Goal: Complete application form: Complete application form

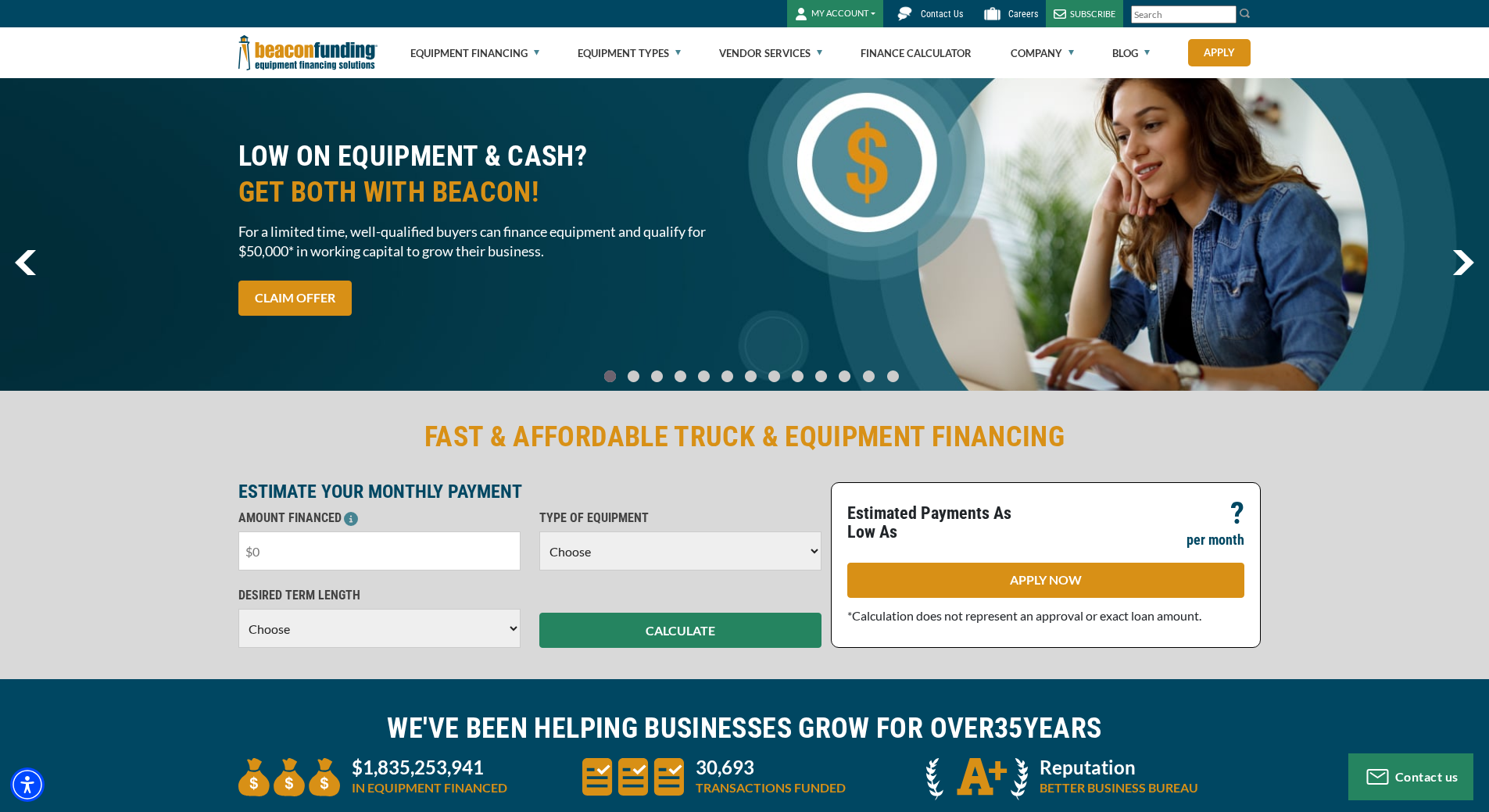
click at [343, 546] on input "text" at bounding box center [380, 550] width 283 height 39
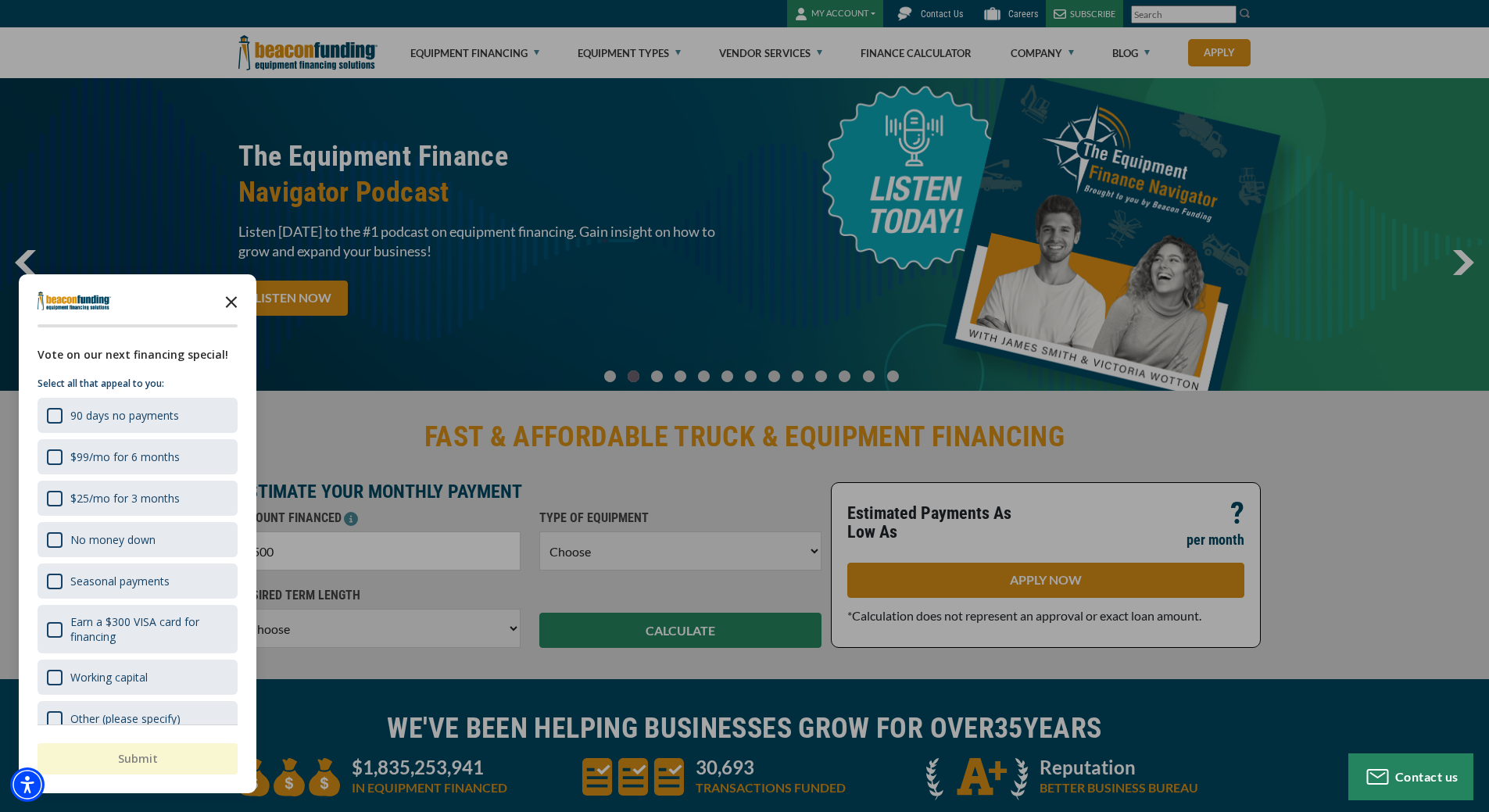
click at [235, 291] on icon "Close the survey" at bounding box center [231, 300] width 31 height 31
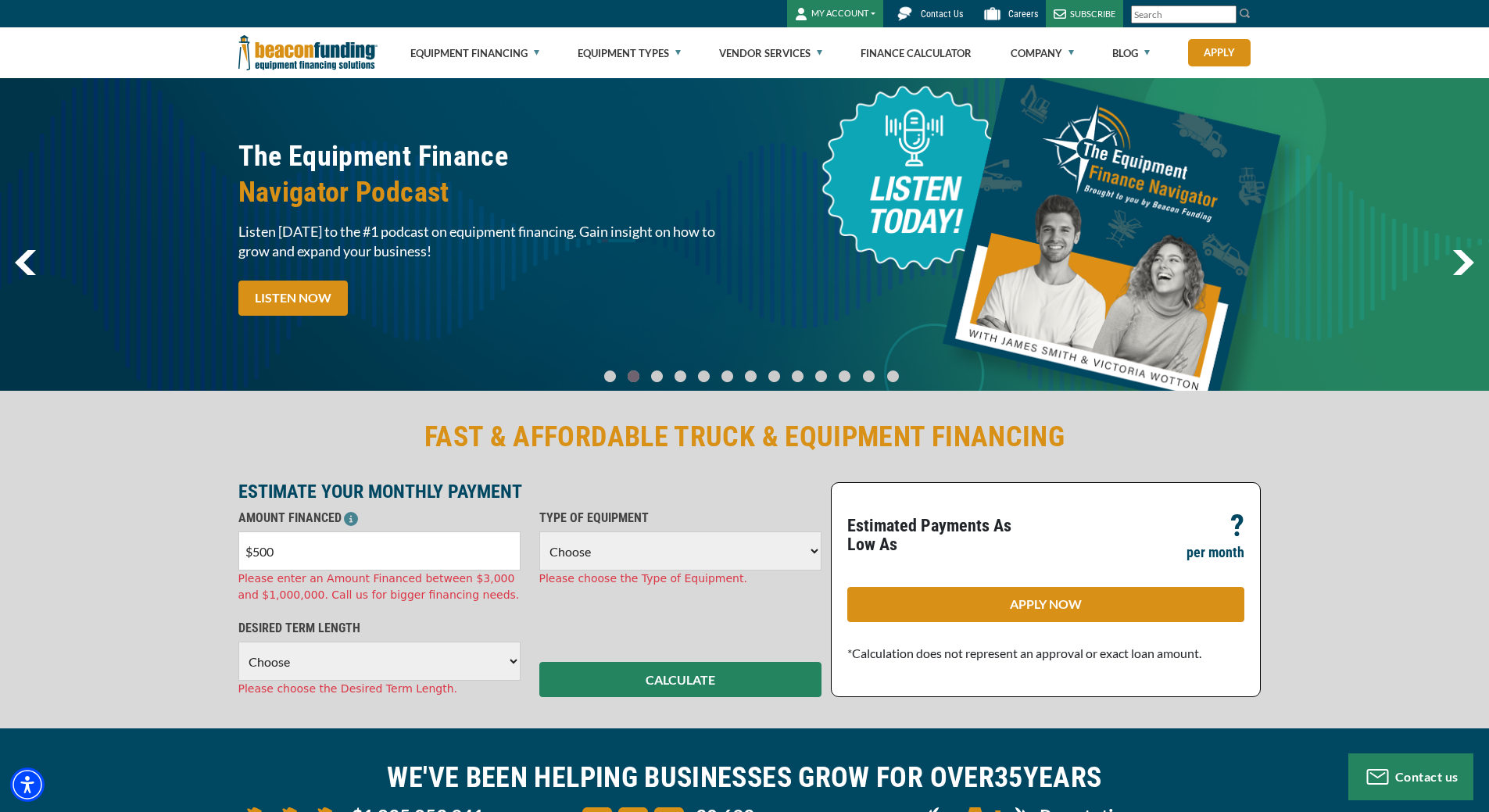
click at [423, 550] on input "$500" at bounding box center [380, 550] width 283 height 39
type input "$5"
type input "$1,500"
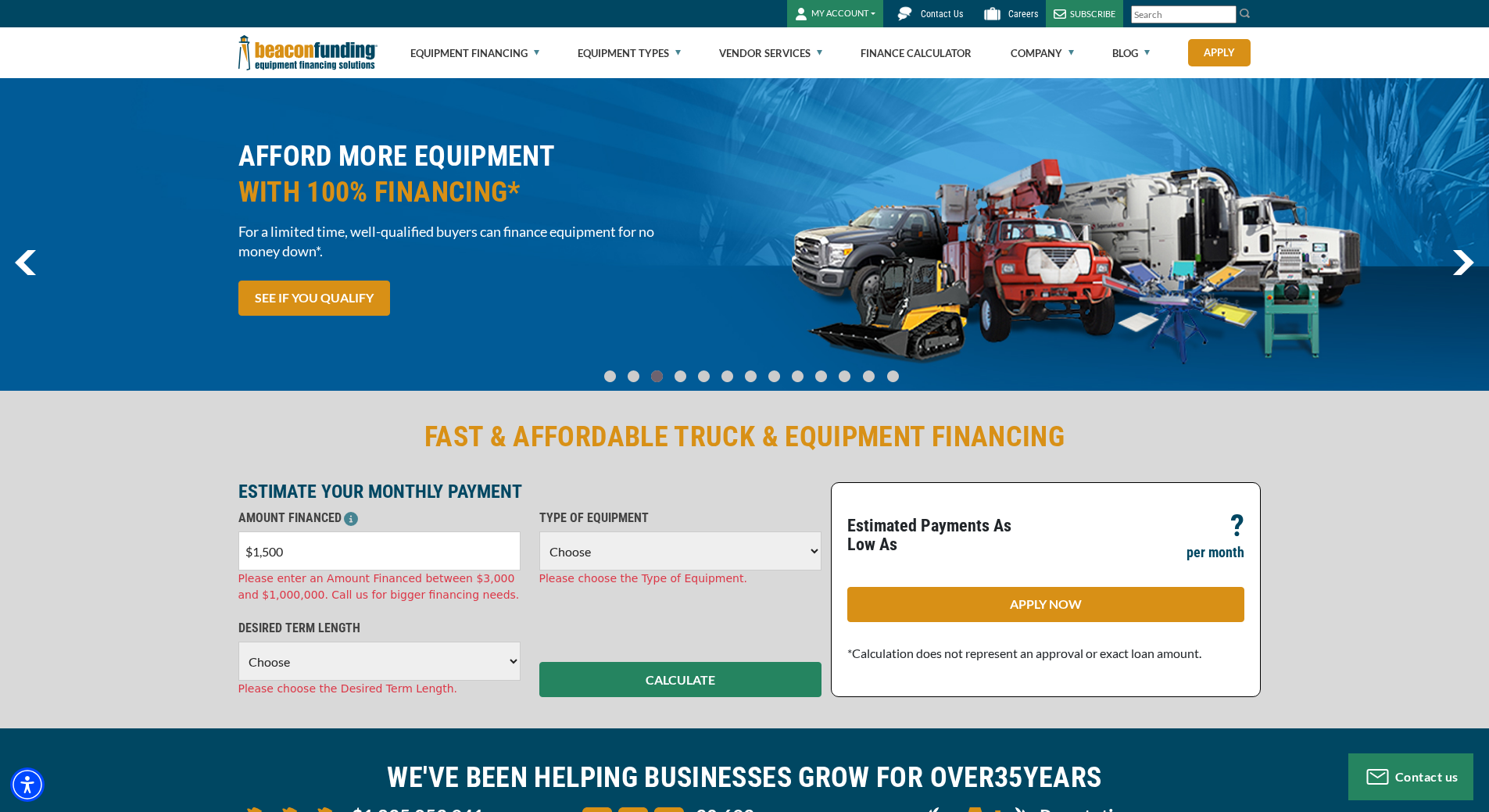
click at [599, 564] on select "Choose Backhoe Boom/Bucket Truck Chipper Commercial Mower [PERSON_NAME] DTG/DTF…" at bounding box center [680, 550] width 283 height 39
select select "20"
click at [539, 531] on select "Choose Backhoe Boom/Bucket Truck Chipper Commercial Mower [PERSON_NAME] DTG/DTF…" at bounding box center [680, 550] width 283 height 39
click at [363, 659] on select "Choose 36 Months 48 Months 60 Months" at bounding box center [380, 660] width 283 height 39
select select "36"
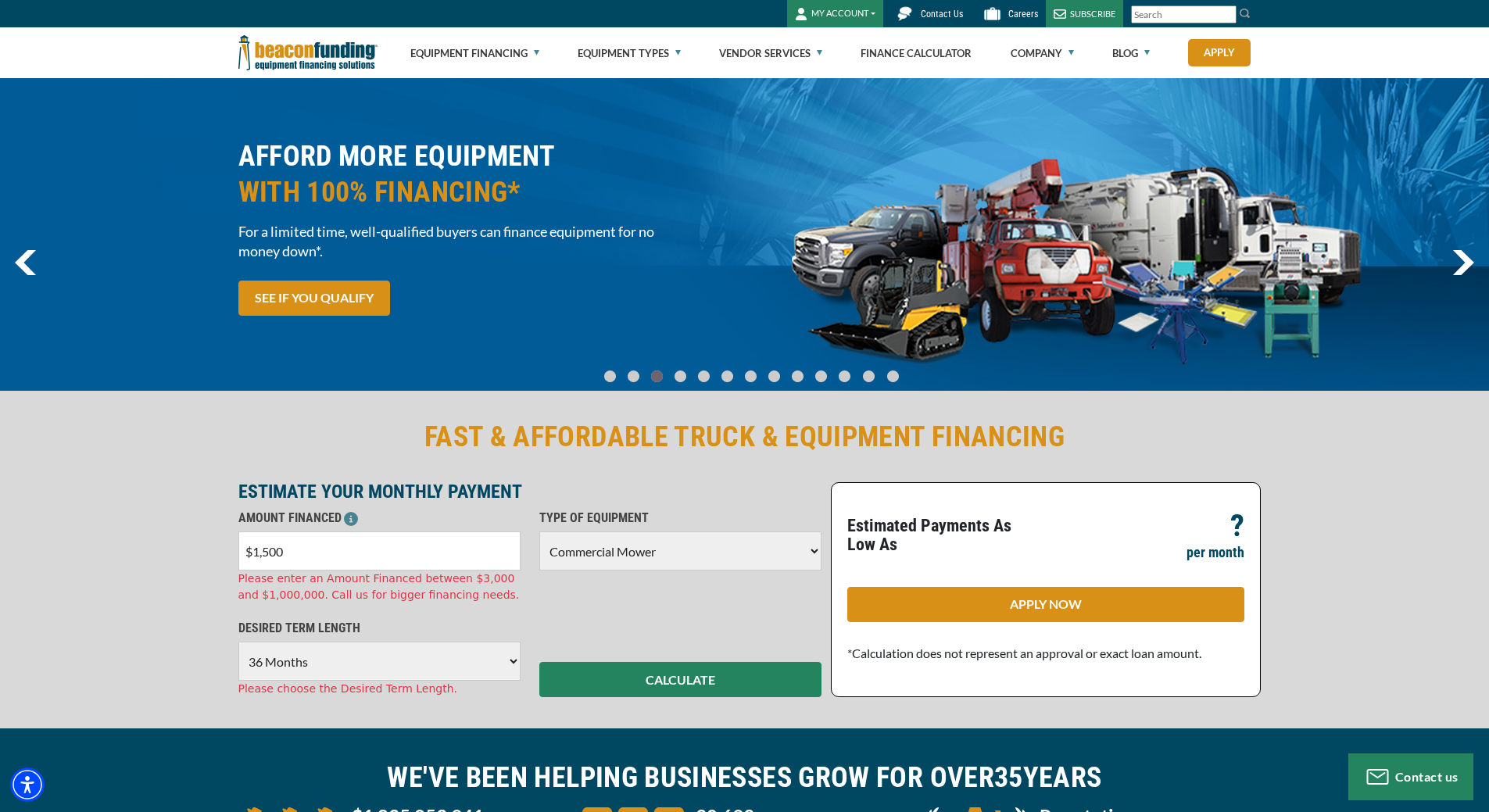
click at [238, 641] on select "Choose 36 Months 48 Months 60 Months" at bounding box center [380, 660] width 283 height 39
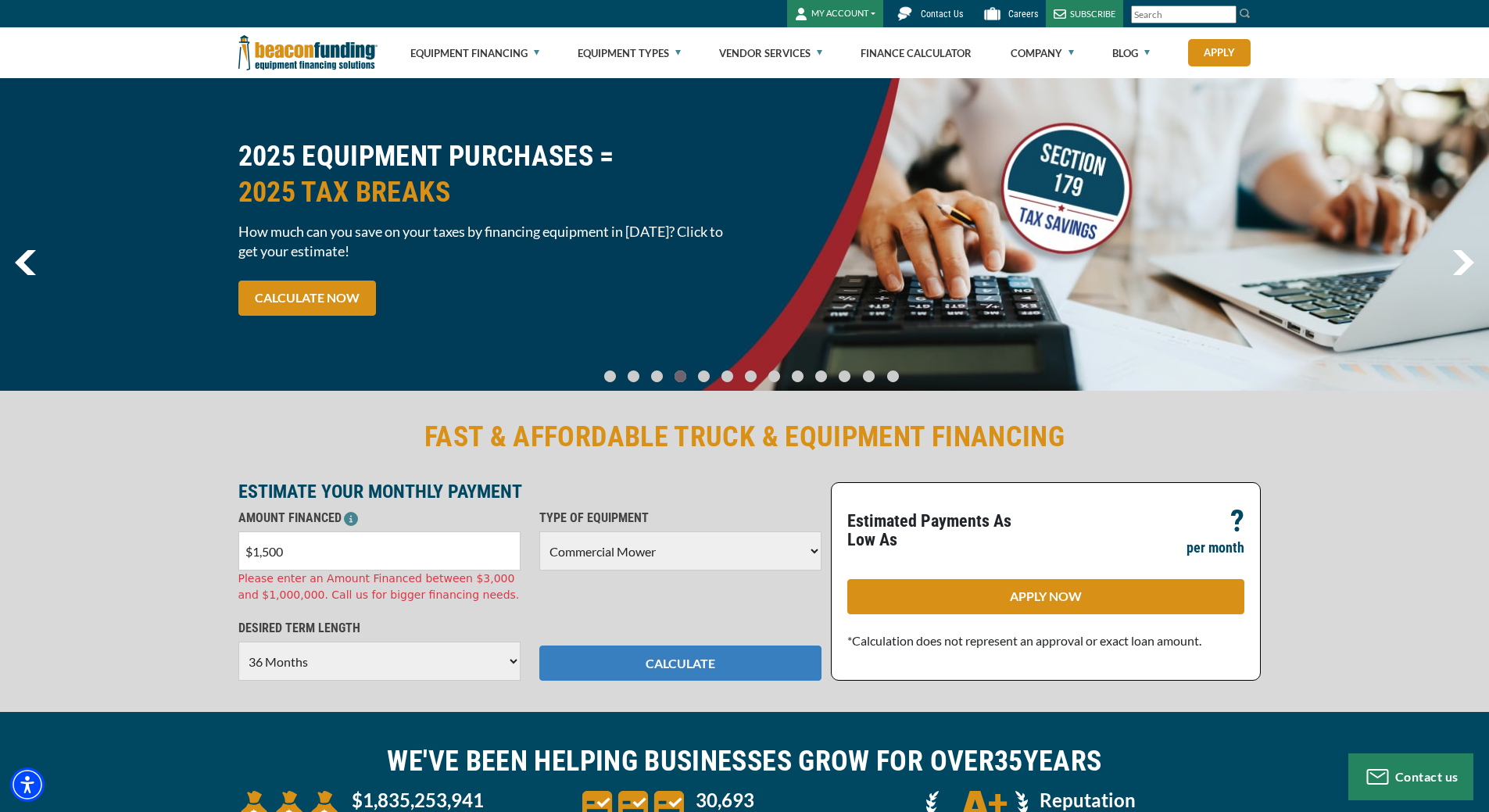
click at [735, 664] on button "CALCULATE" at bounding box center [680, 663] width 283 height 35
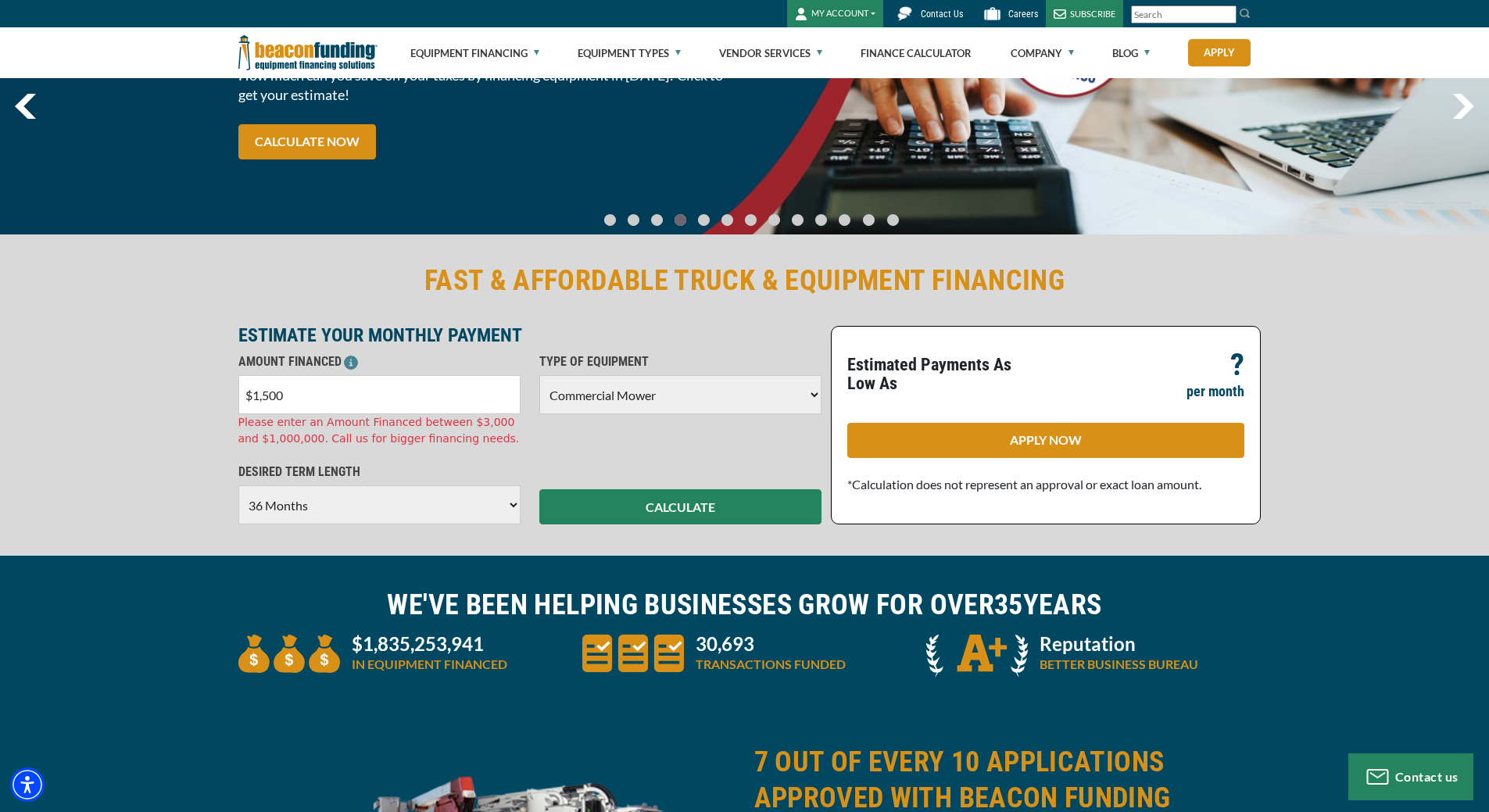
scroll to position [390, 0]
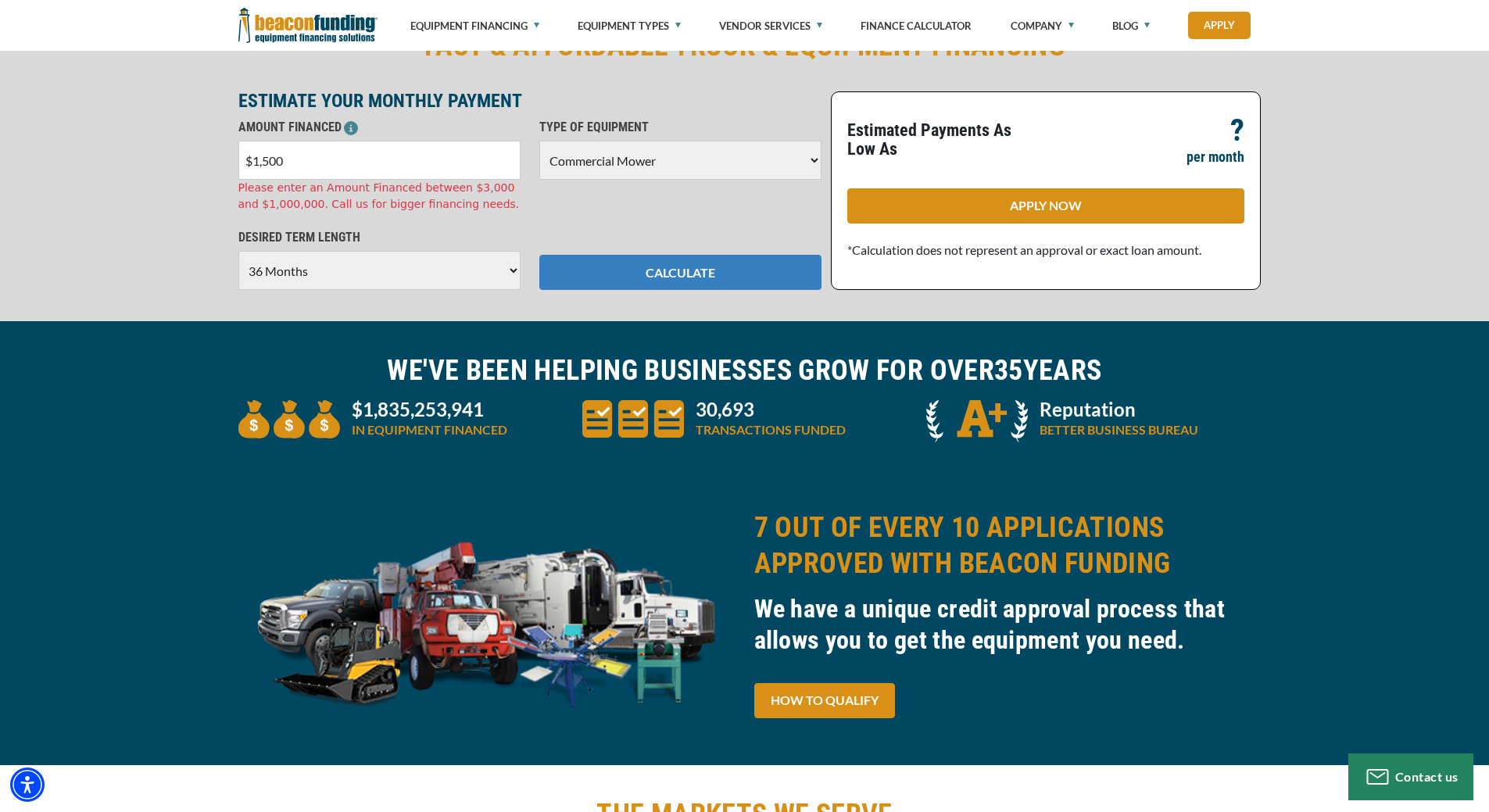
click at [700, 266] on button "CALCULATE" at bounding box center [680, 272] width 283 height 35
click at [698, 279] on button "CALCULATE" at bounding box center [680, 272] width 283 height 35
click at [360, 156] on input "$1,500" at bounding box center [380, 159] width 283 height 39
type input "$1"
type input "$3"
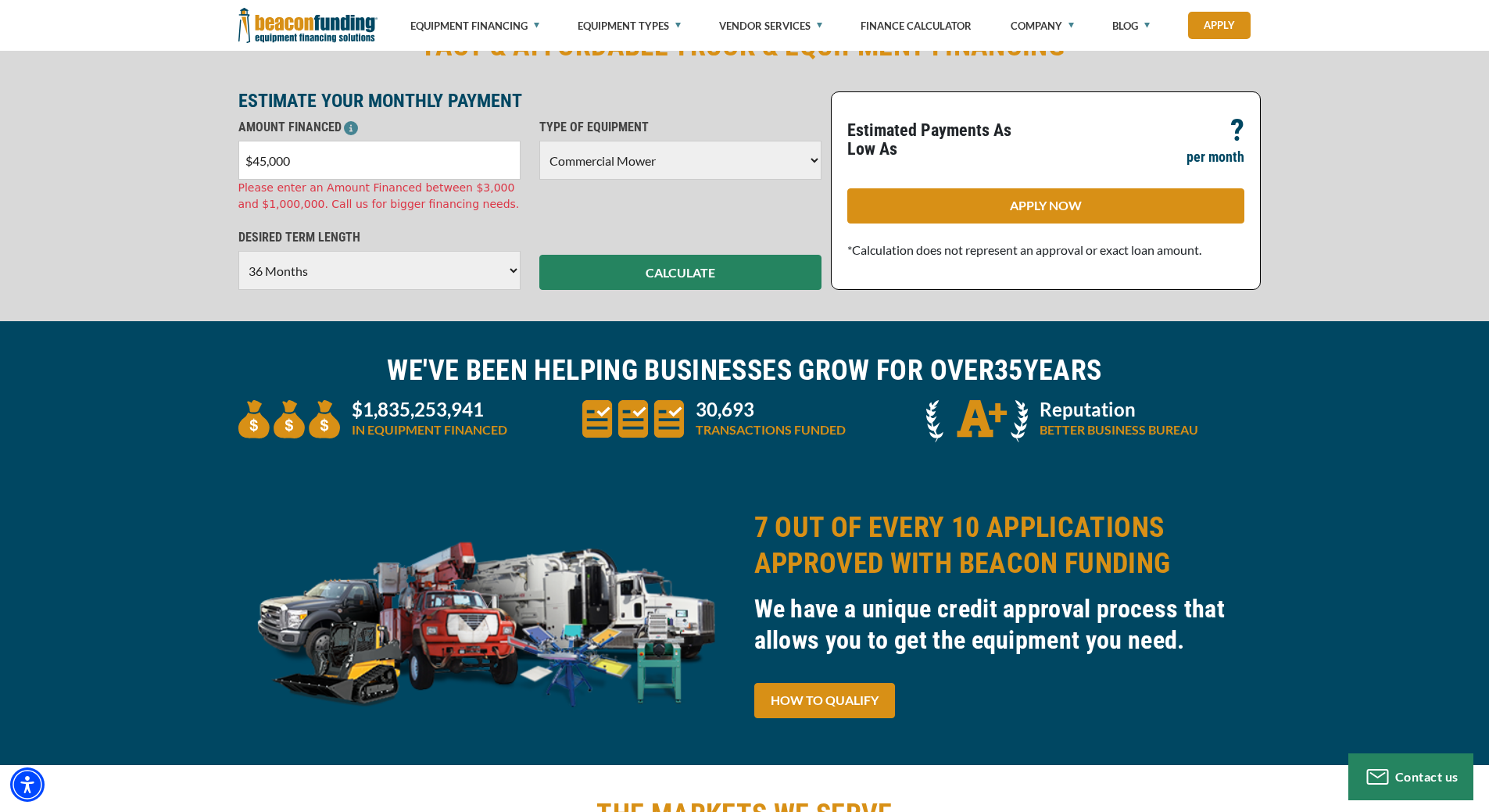
type input "$4,500"
click at [591, 267] on div "FAST & AFFORDABLE TRUCK & EQUIPMENT FINANCING ESTIMATE YOUR MONTHLY PAYMENT AMO…" at bounding box center [744, 159] width 1489 height 325
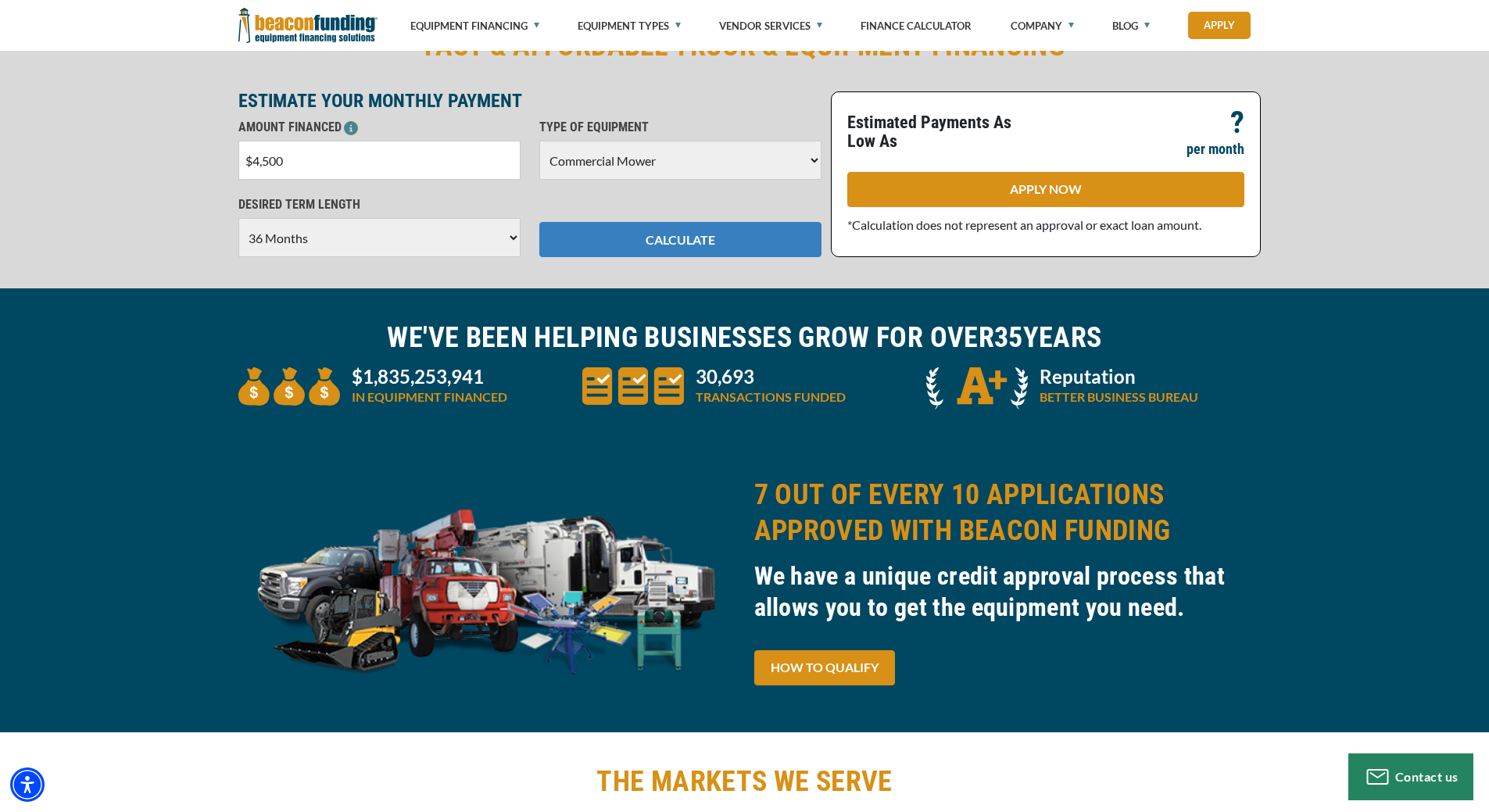
click at [691, 245] on button "CALCULATE" at bounding box center [680, 239] width 283 height 35
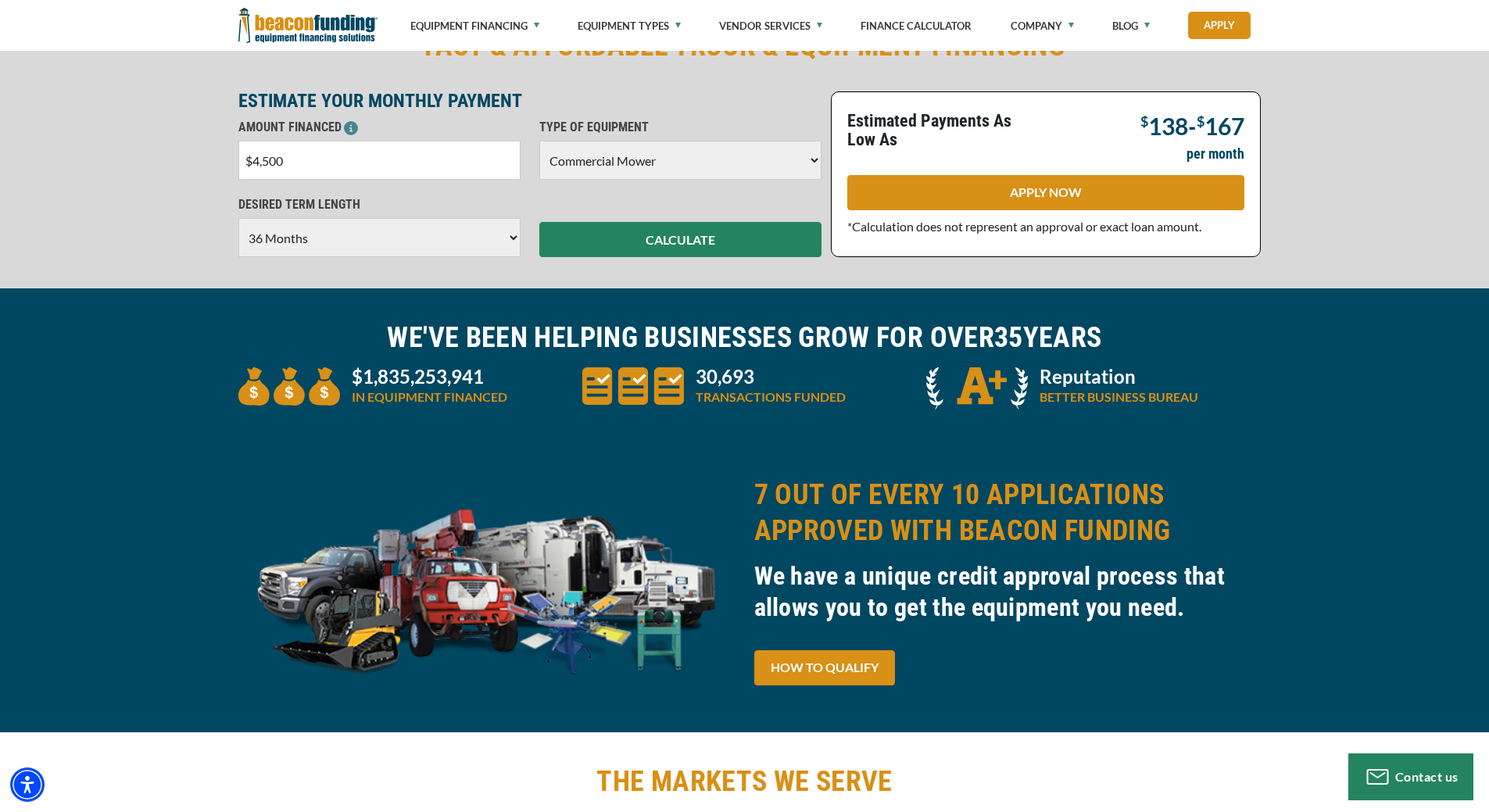
scroll to position [78, 0]
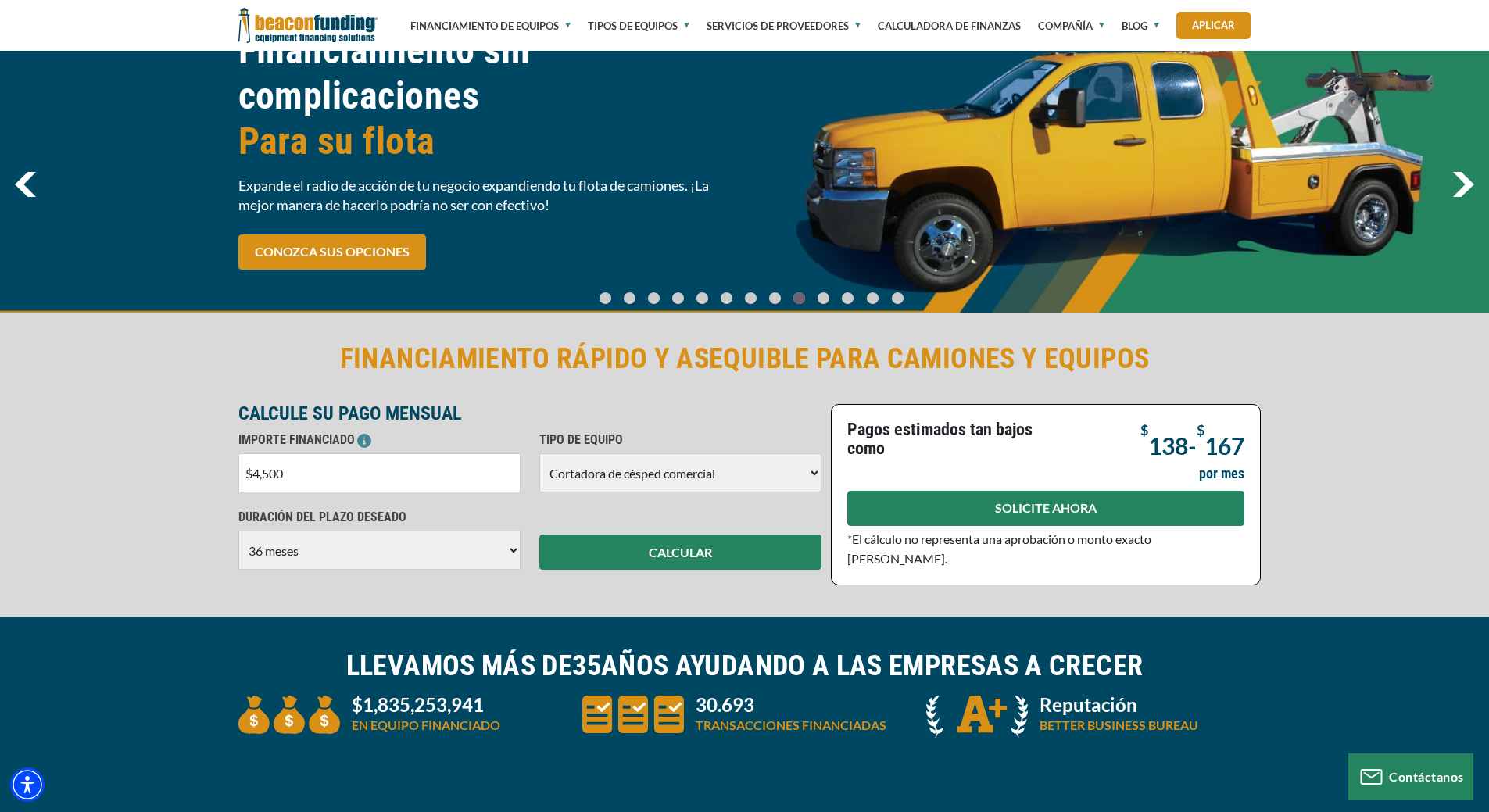
click at [1048, 506] on font "SOLICITE AHORA" at bounding box center [1045, 507] width 102 height 15
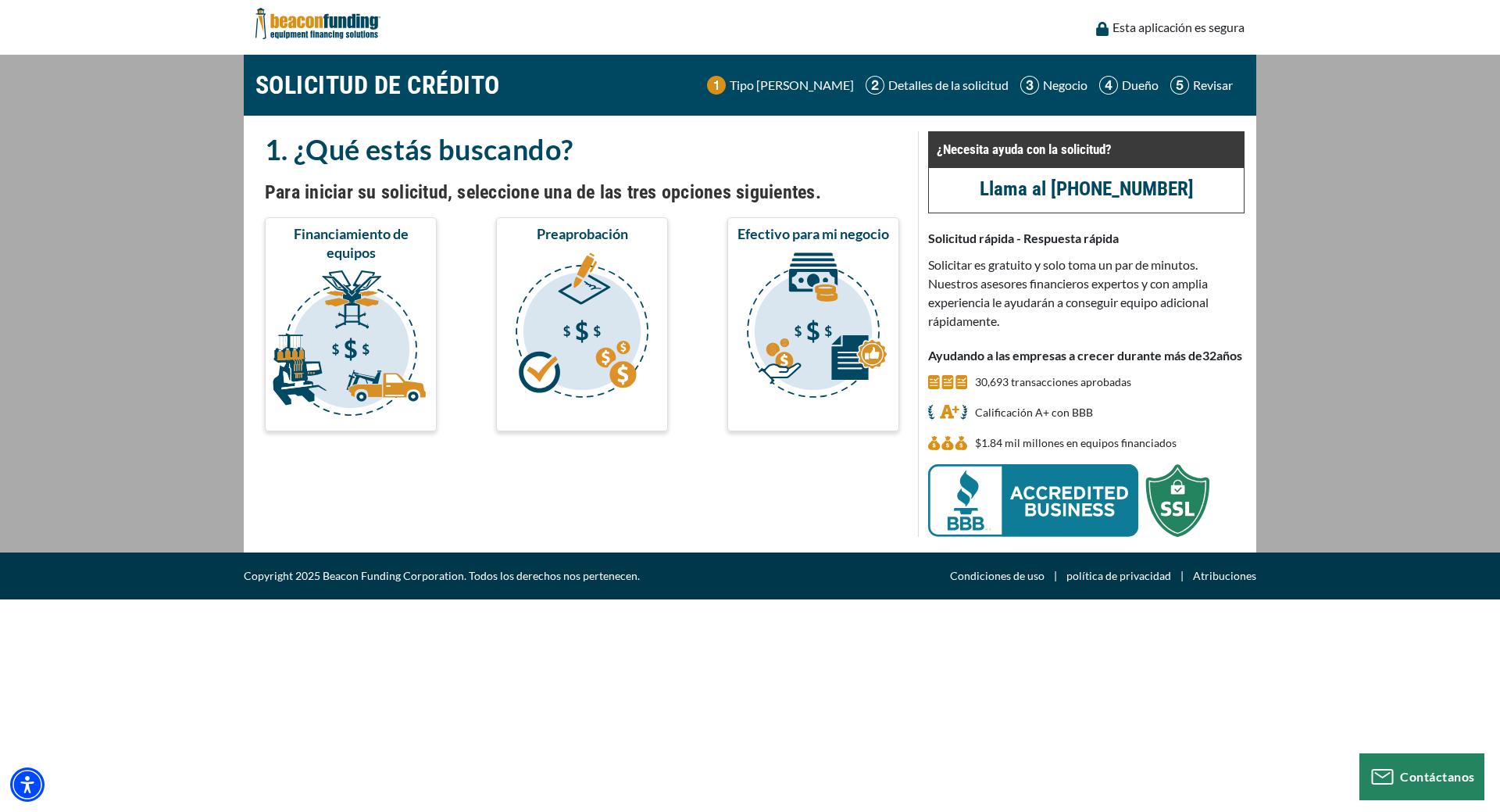
click at [402, 282] on img "submit" at bounding box center [351, 346] width 165 height 156
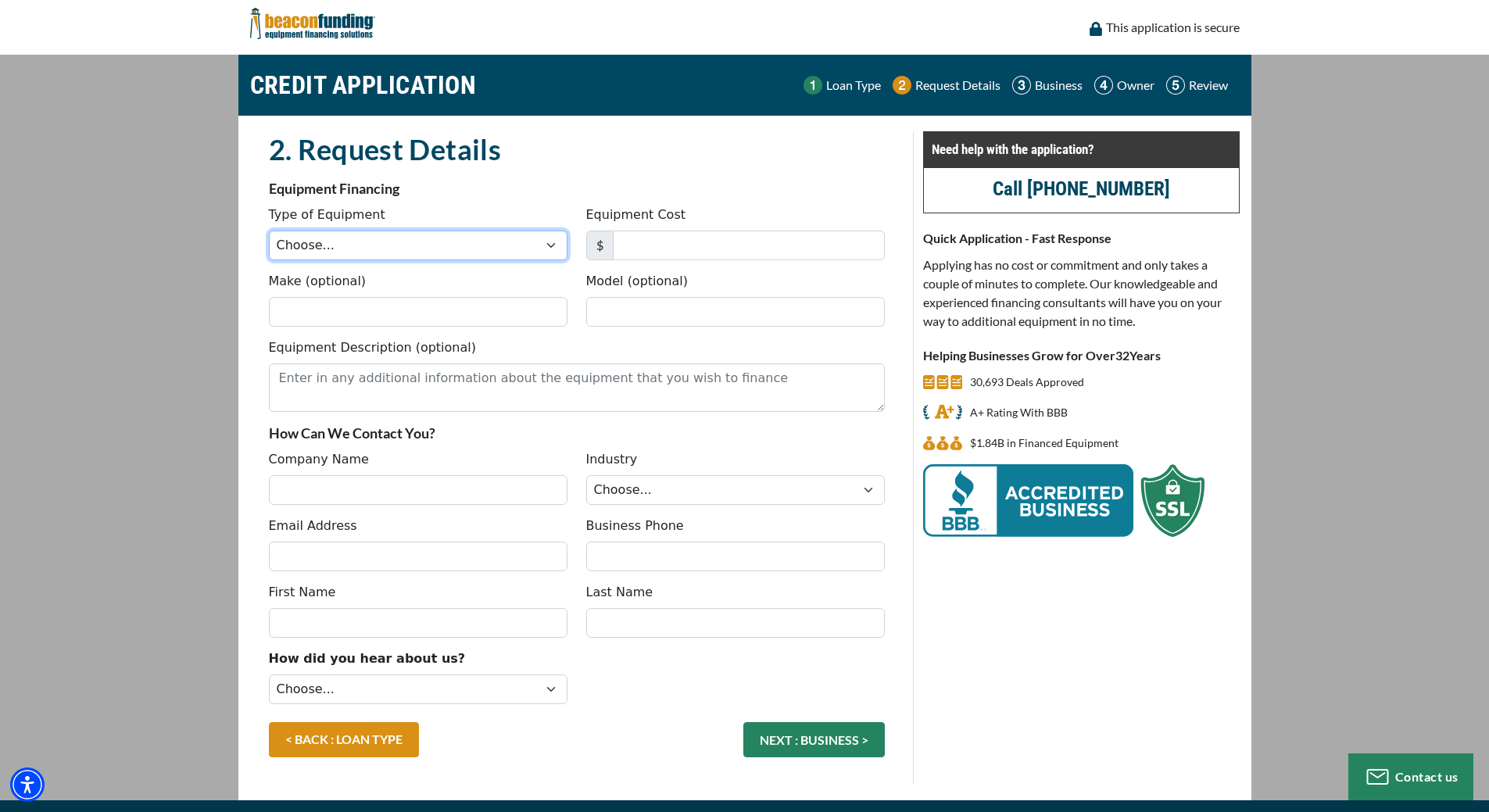
click at [414, 253] on select "Choose... Backhoe Boom/Bucket Truck Chipper Commercial Mower Crane DTG/DTF Prin…" at bounding box center [418, 245] width 299 height 30
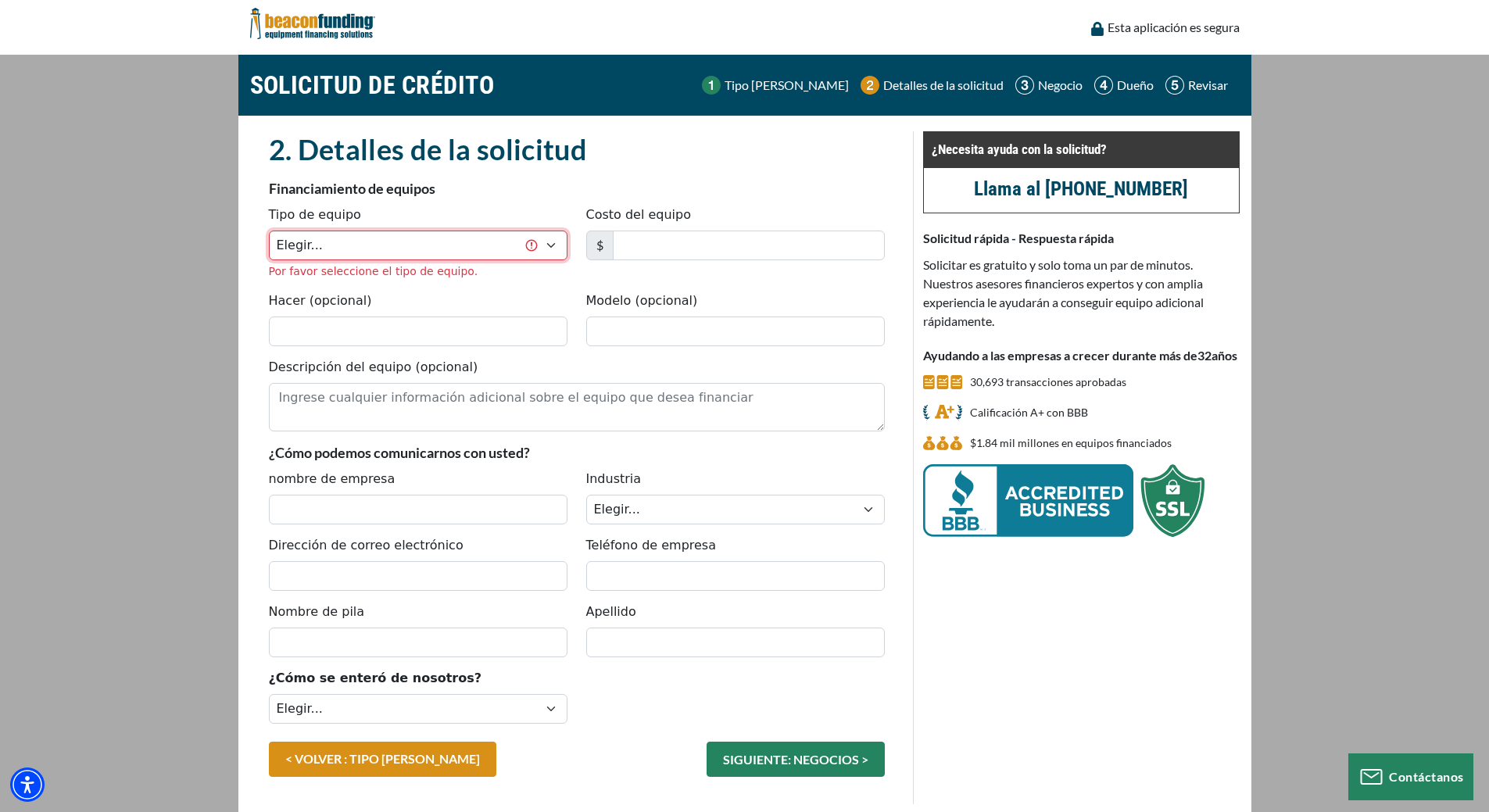
click at [364, 254] on select "Elegir... Retroexcavadora Camión con pluma/canasta Alegre Cortadora de césped c…" at bounding box center [418, 245] width 299 height 30
select select "20"
click at [269, 230] on select "Elegir... Retroexcavadora Camión con pluma/canasta Alegre Cortadora de césped c…" at bounding box center [418, 245] width 299 height 30
click at [641, 248] on input "Costo del equipo" at bounding box center [749, 245] width 272 height 30
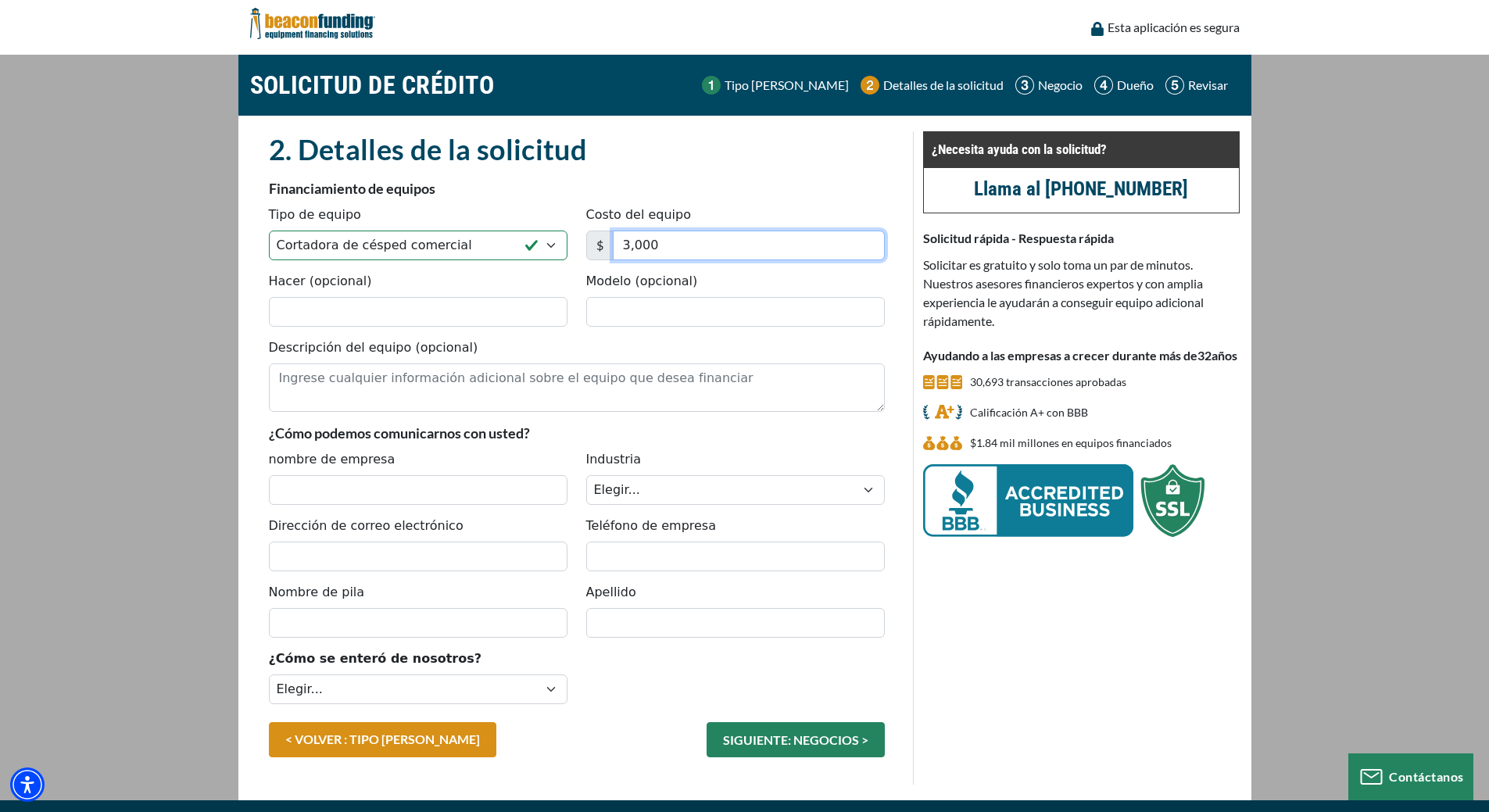
type input "3,000"
click at [411, 325] on input "Hacer (opcional)" at bounding box center [418, 311] width 299 height 30
click at [444, 482] on input "nombre de empresa" at bounding box center [418, 489] width 299 height 30
click at [631, 245] on input "3,000" at bounding box center [749, 245] width 272 height 30
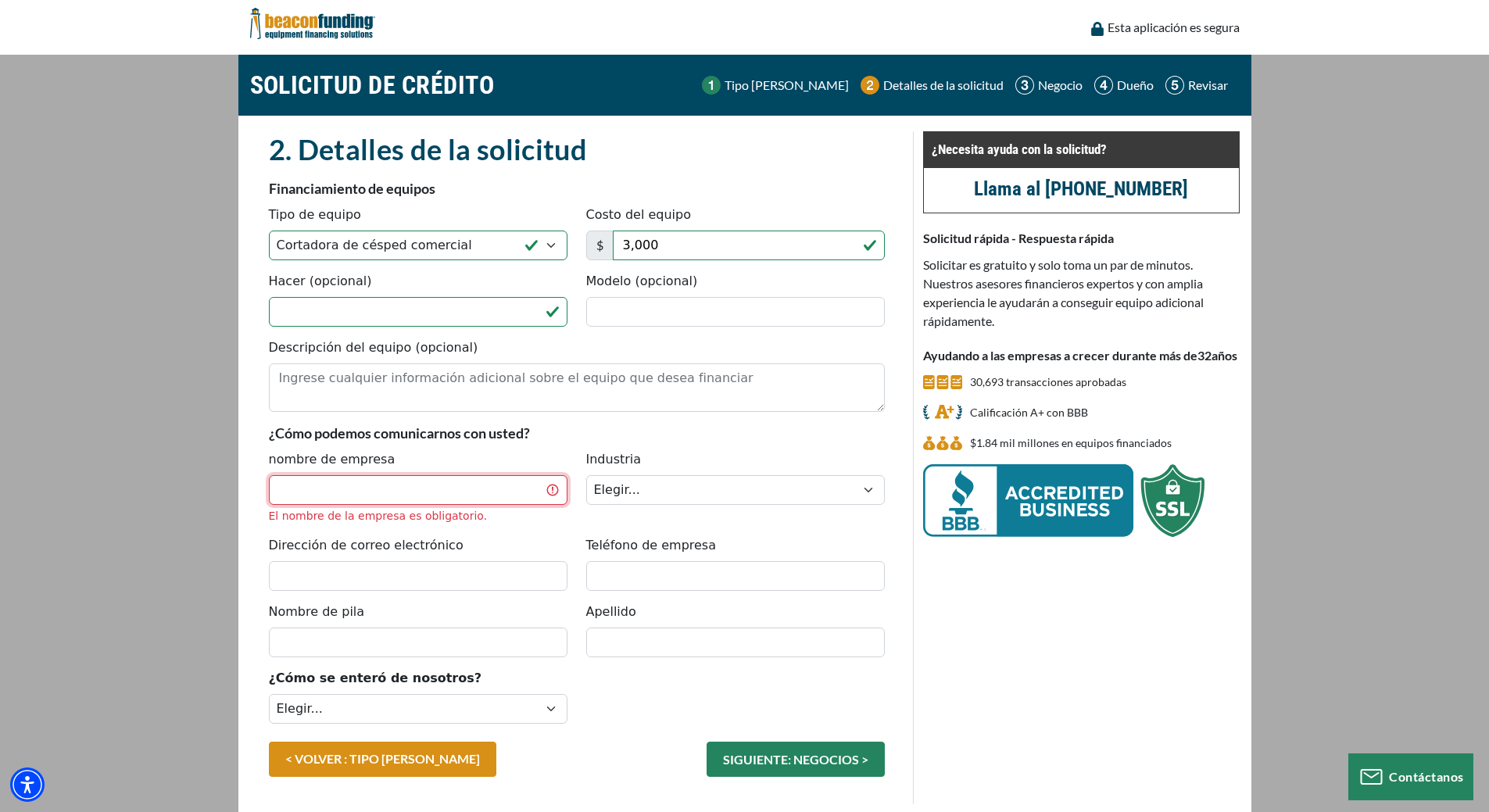
click at [449, 495] on input "nombre de empresa" at bounding box center [418, 489] width 299 height 30
type input "Kayala Lawncare"
click at [396, 707] on div "¿Cómo se enteró de nosotros? Elegir... Búsqueda en Internet Referencia de prove…" at bounding box center [417, 700] width 318 height 61
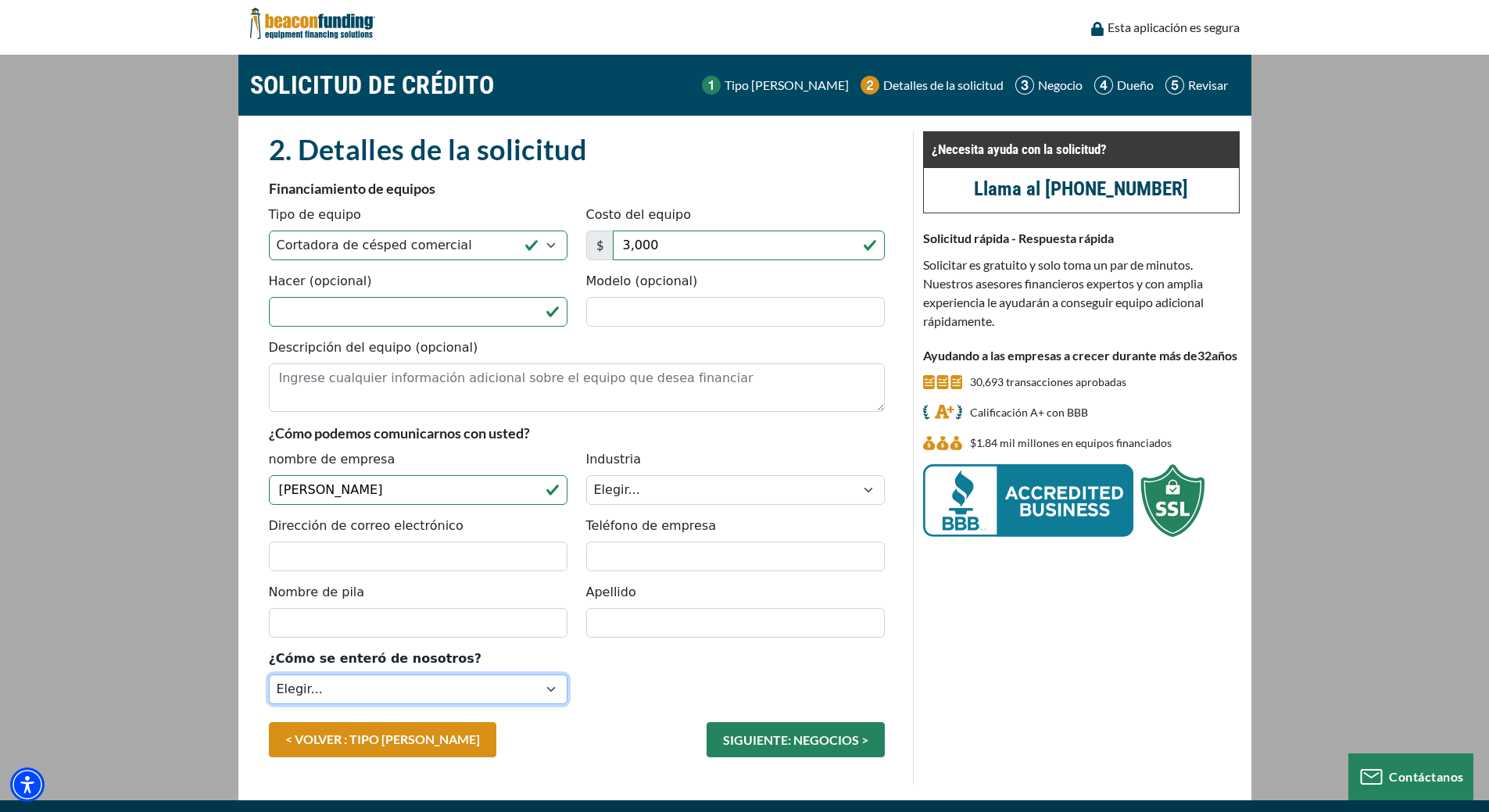
select select "9"
click at [269, 674] on select "Elegir... Búsqueda en Internet Referencia de proveedores Palabra de boca Refere…" at bounding box center [418, 689] width 299 height 30
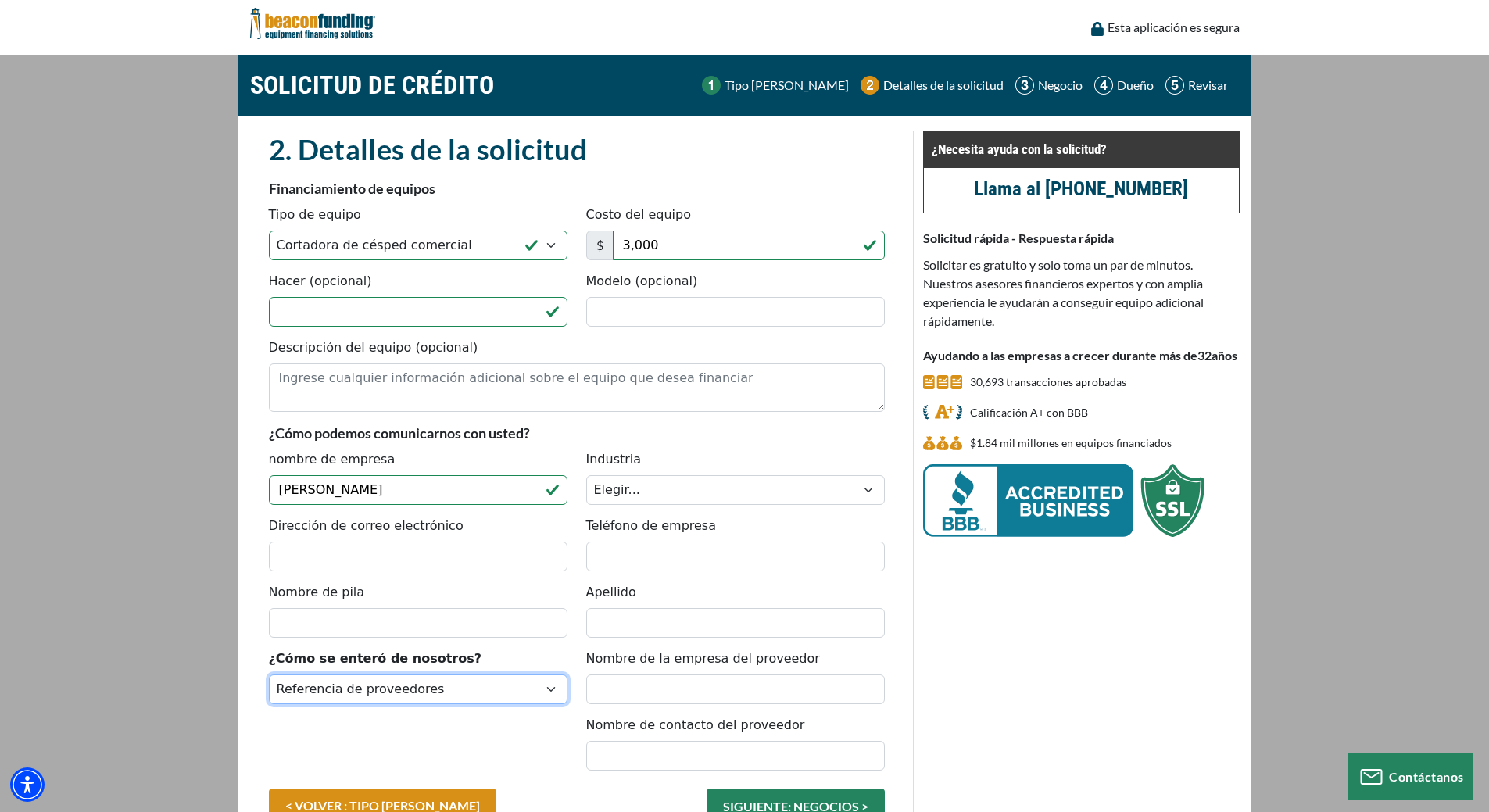
scroll to position [102, 0]
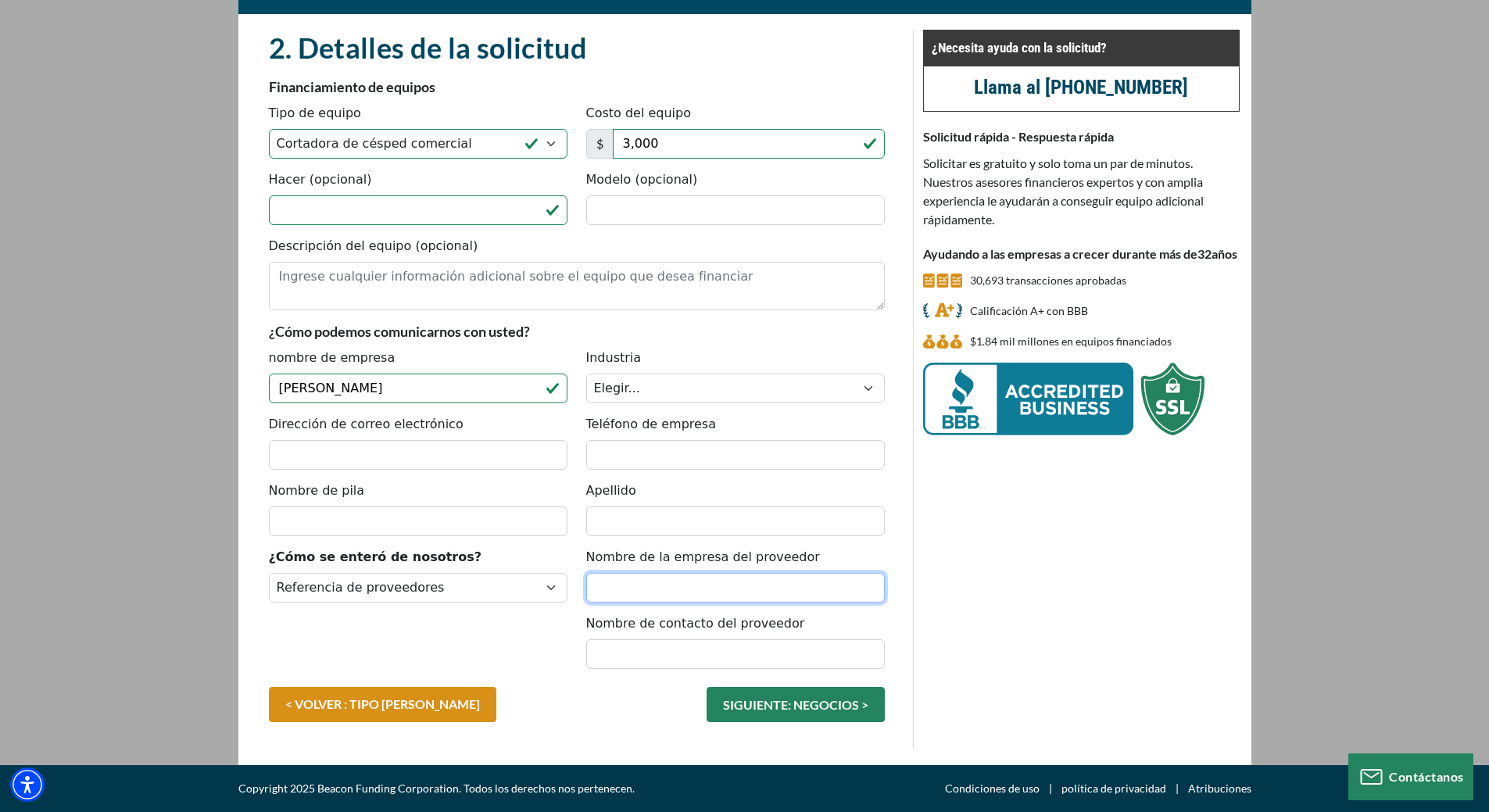
click at [641, 592] on input "Nombre de la empresa del proveedor" at bounding box center [736, 587] width 299 height 30
type input "Greenpal"
click at [726, 663] on input "Nombre de contacto del proveedor" at bounding box center [736, 654] width 299 height 30
click at [428, 584] on select "Elegir... Búsqueda en Internet Referencia de proveedores Palabra de boca Refere…" at bounding box center [418, 587] width 299 height 30
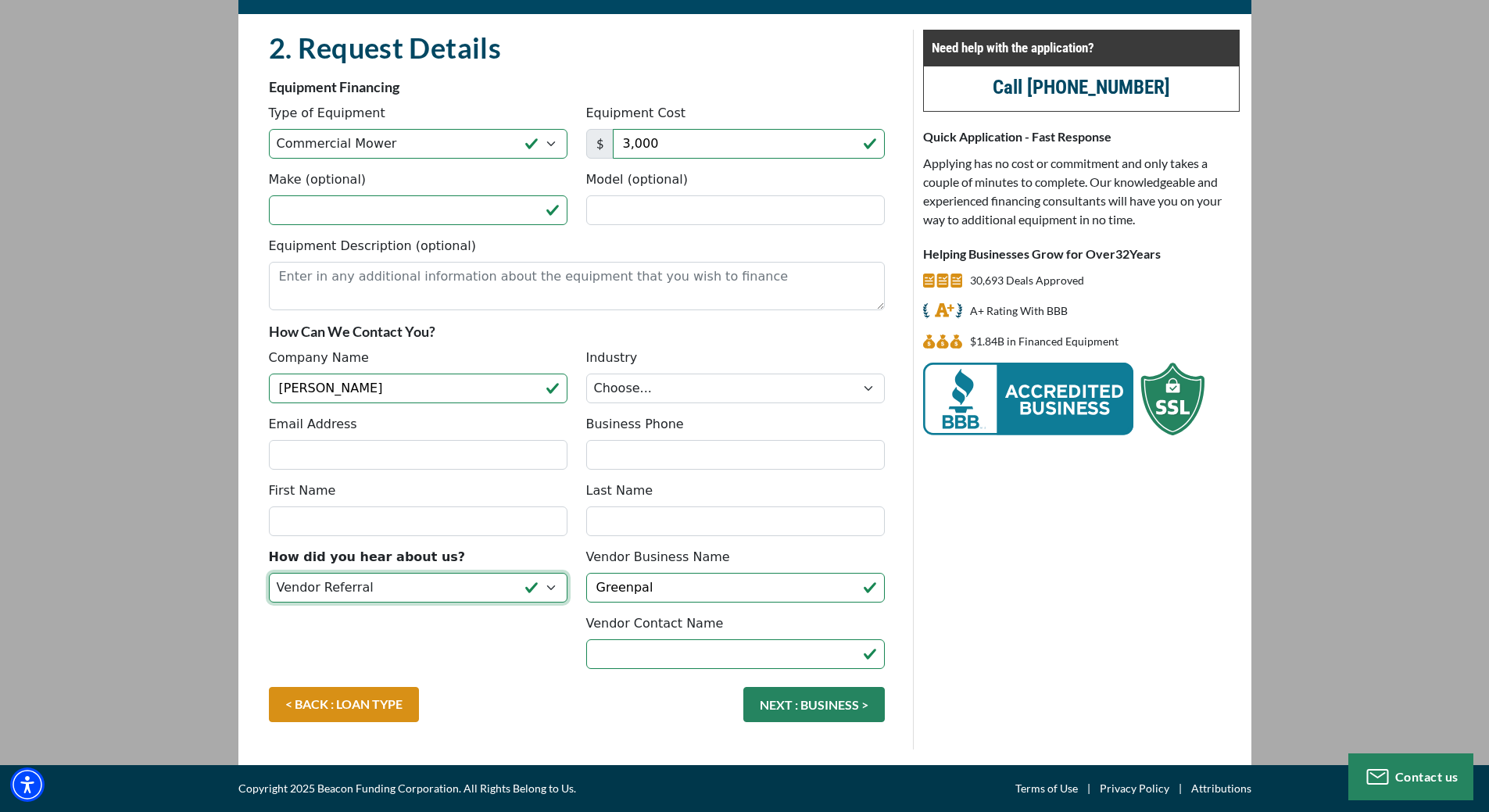
click at [369, 574] on select "Choose... Internet Search Vendor Referral Word of Mouth Client Referral Email E…" at bounding box center [418, 587] width 299 height 30
click at [641, 652] on input "Vendor Contact Name" at bounding box center [736, 654] width 299 height 30
click at [622, 688] on div "< BACK : LOAN TYPE NEXT : BUSINESS >" at bounding box center [576, 712] width 634 height 50
click at [657, 361] on div "Industry Choose... Towing Landscape/Hardscape Decorated Apparel Septic Light Co…" at bounding box center [735, 375] width 318 height 55
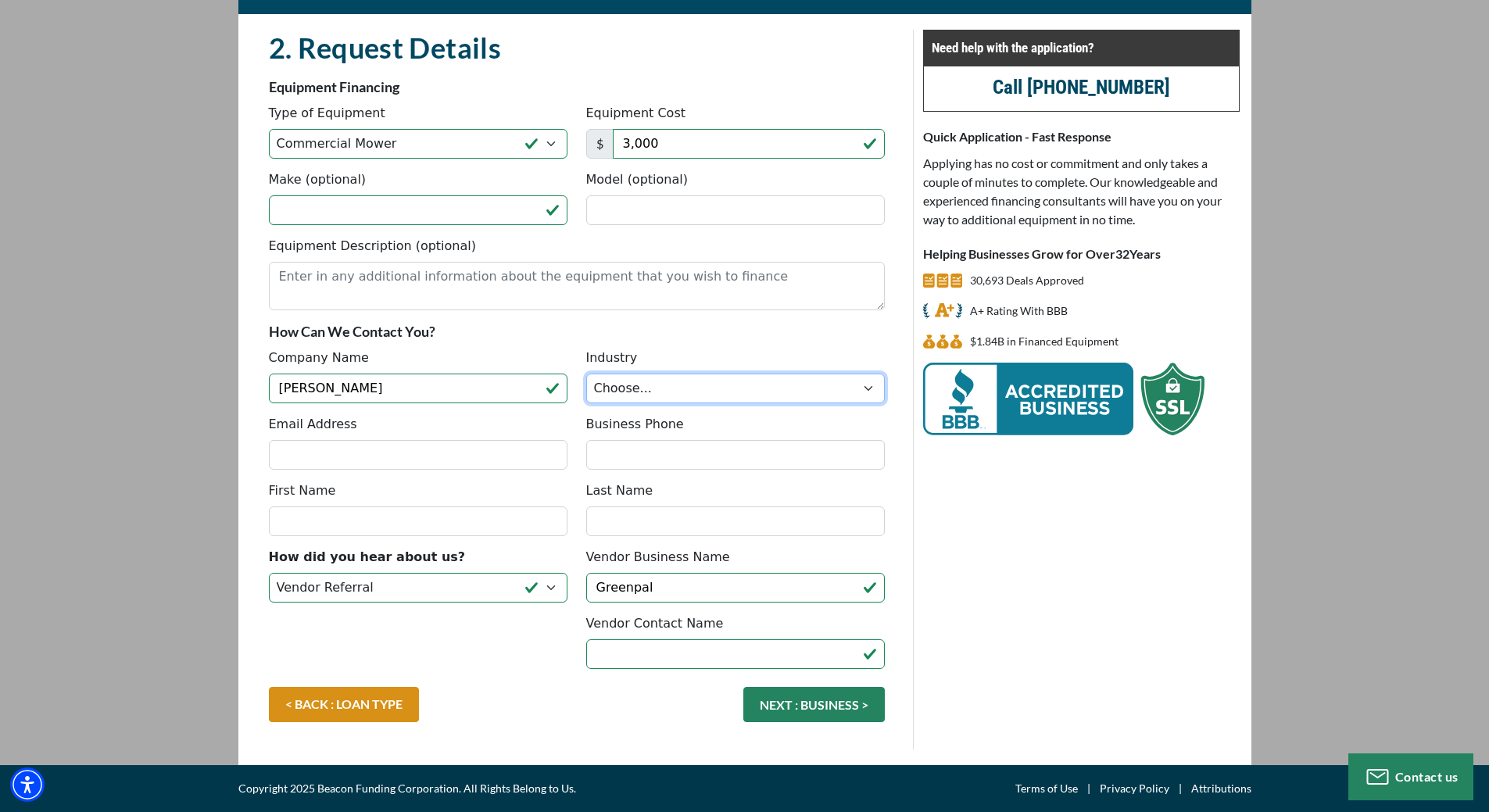
click at [649, 376] on select "Choose... Towing Landscape/Hardscape Decorated Apparel Septic Light Constructio…" at bounding box center [736, 388] width 299 height 30
select select "2"
click at [587, 373] on select "Choose... Towing Landscape/Hardscape Decorated Apparel Septic Light Constructio…" at bounding box center [736, 388] width 299 height 30
click at [327, 444] on input "Email Address" at bounding box center [418, 454] width 299 height 30
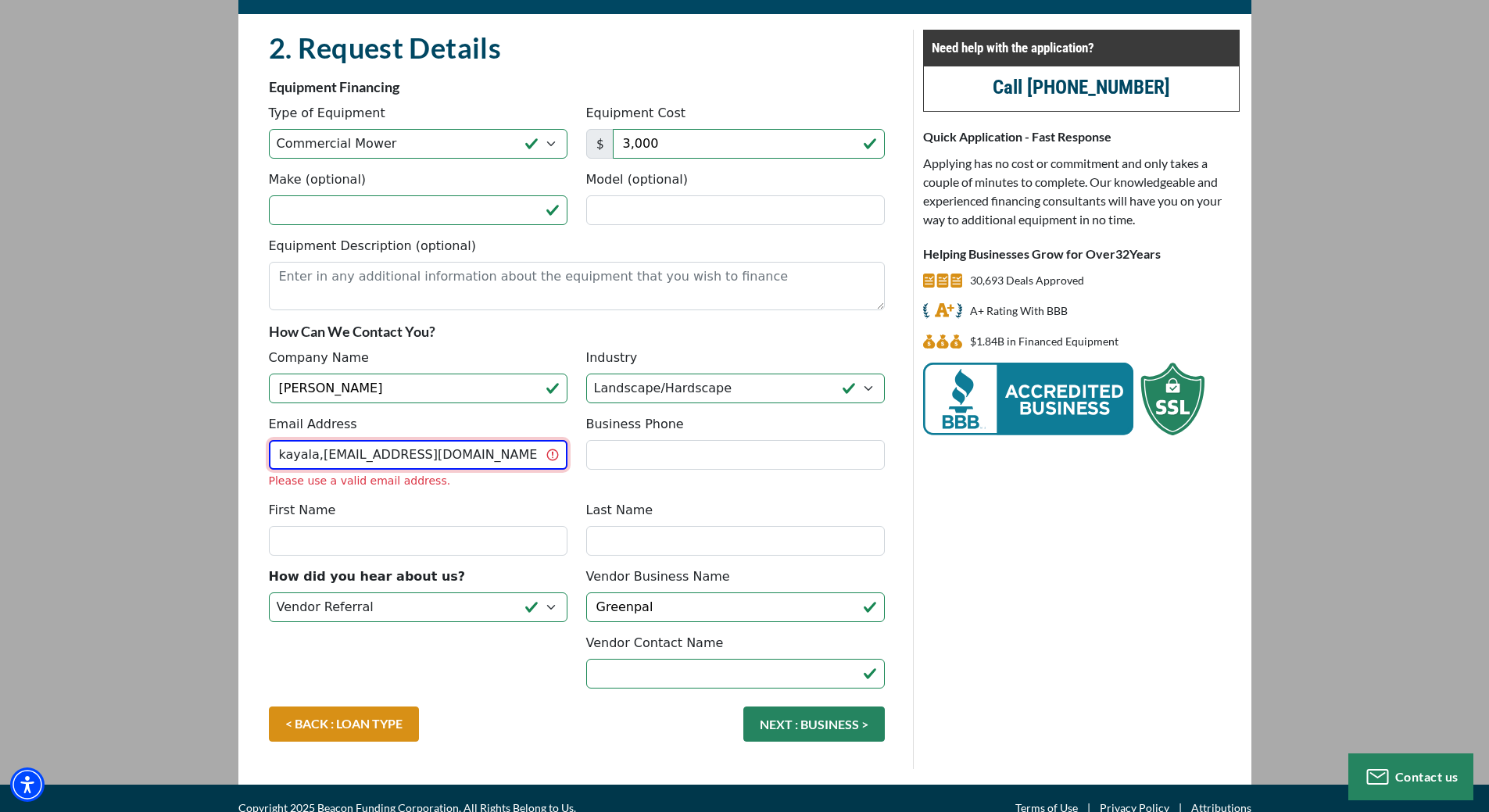
type input "kayala,landscaping1@gmail.com"
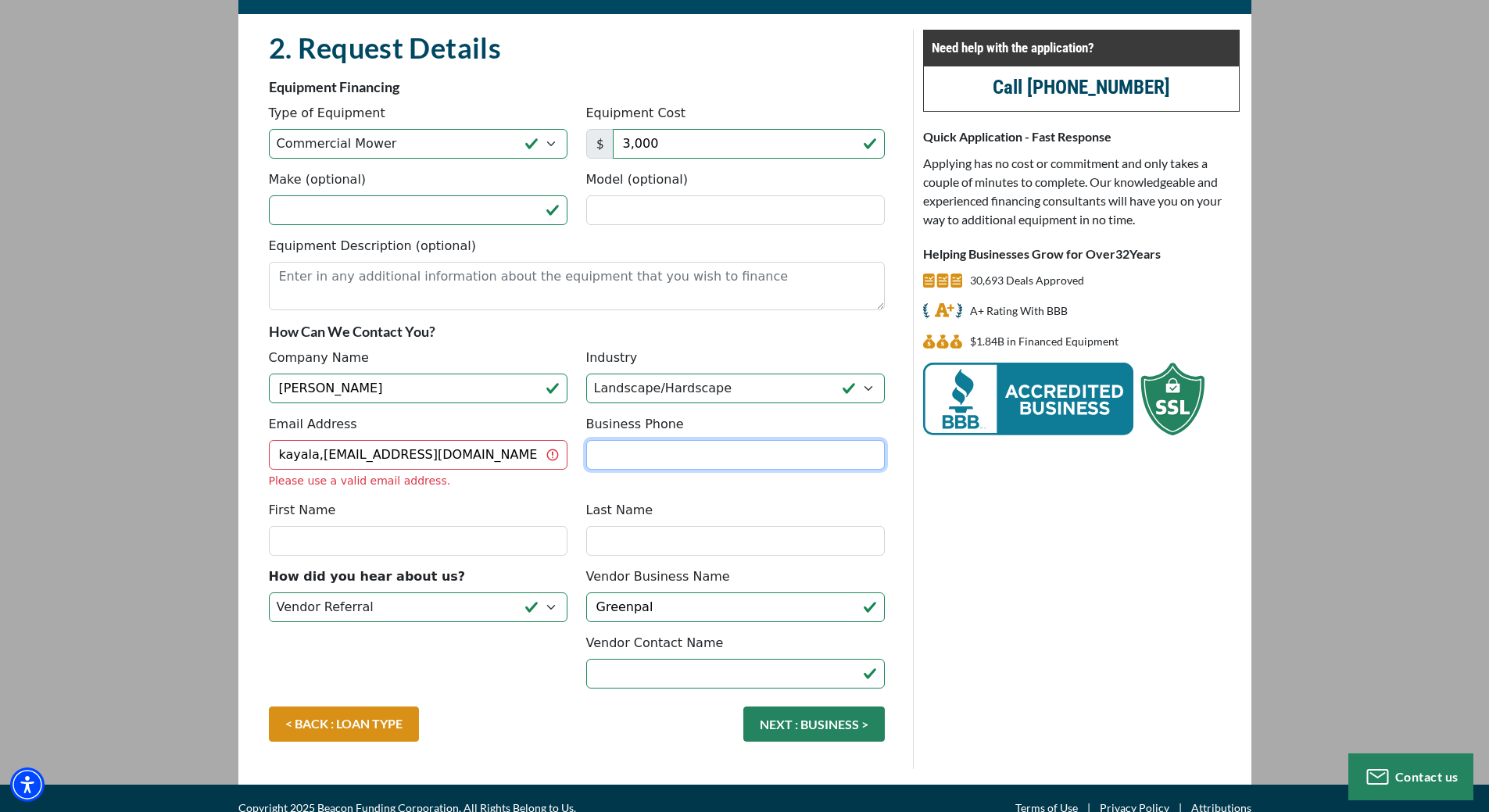
click at [701, 460] on input "Business Phone" at bounding box center [736, 454] width 299 height 30
type input "(512) 409-8559"
click at [318, 460] on input "kayala,landscaping1@gmail.com" at bounding box center [418, 454] width 299 height 30
type input "kayala.landscaping1@gmail.com"
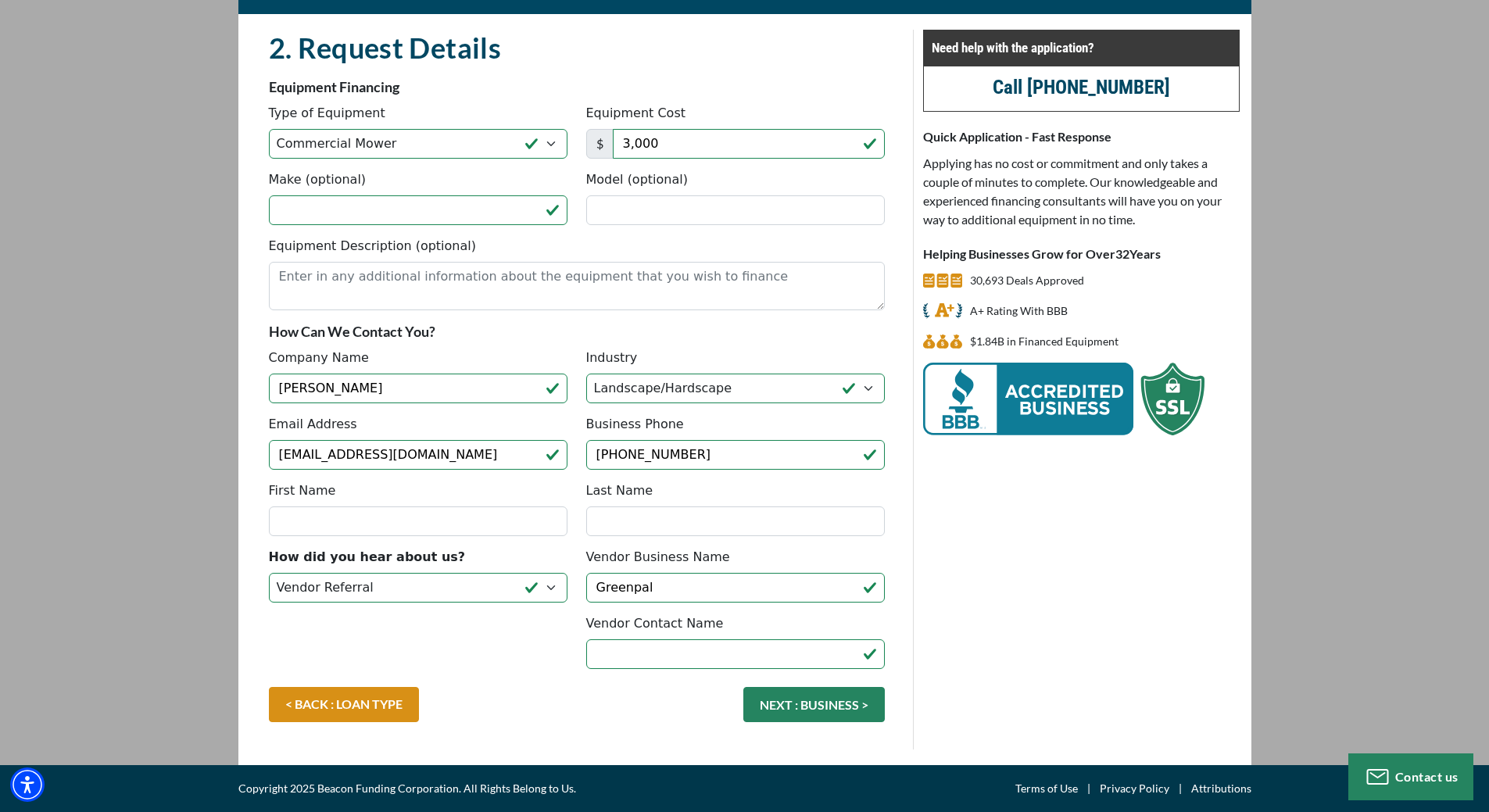
click at [454, 489] on fieldset "2. Request Details There was an issue while saving the data. Please try again a…" at bounding box center [576, 389] width 634 height 719
click at [456, 534] on input "First Name" at bounding box center [418, 521] width 299 height 30
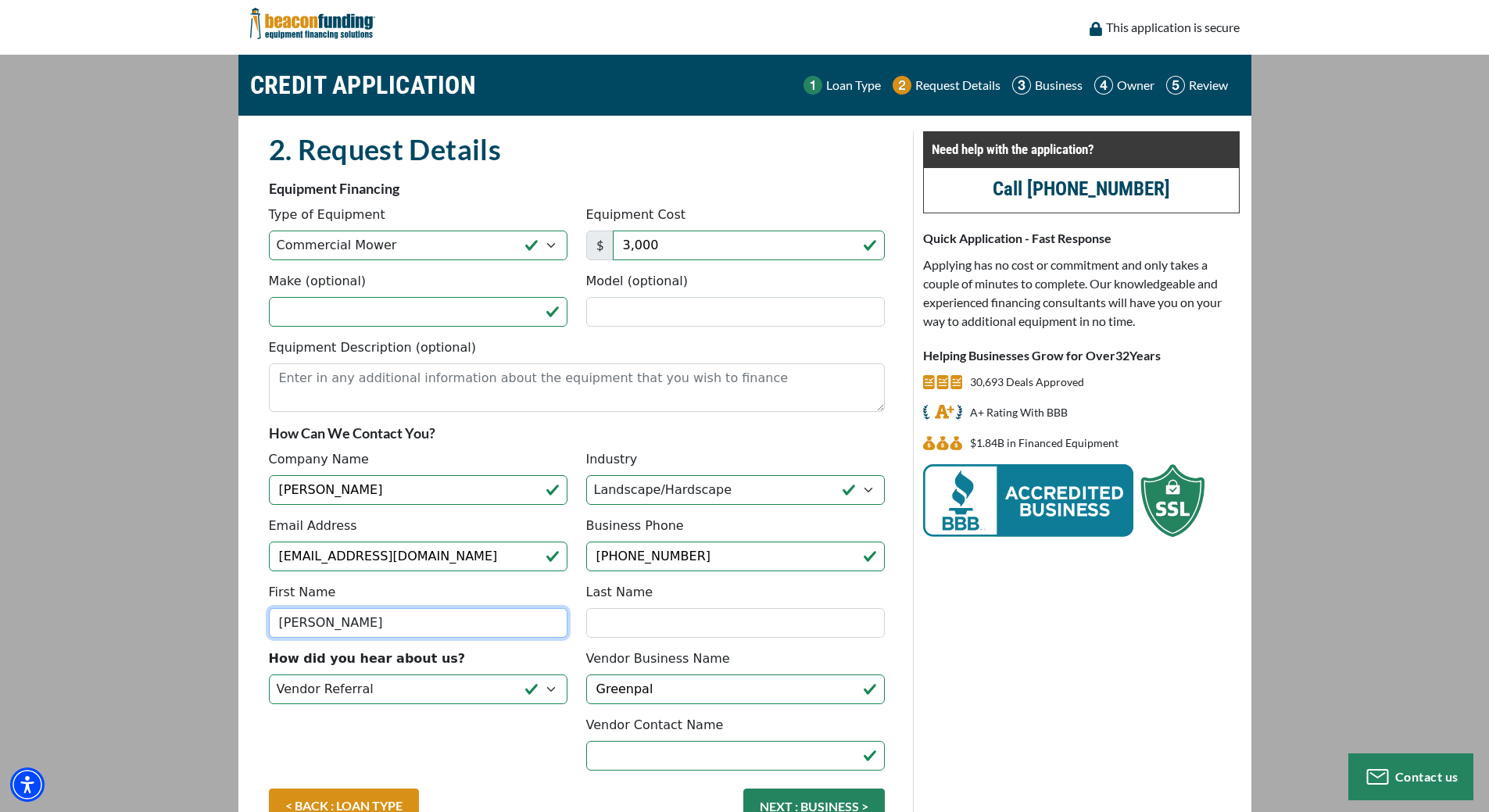
type input "Leslie"
click at [632, 629] on input "Last Name" at bounding box center [736, 622] width 299 height 30
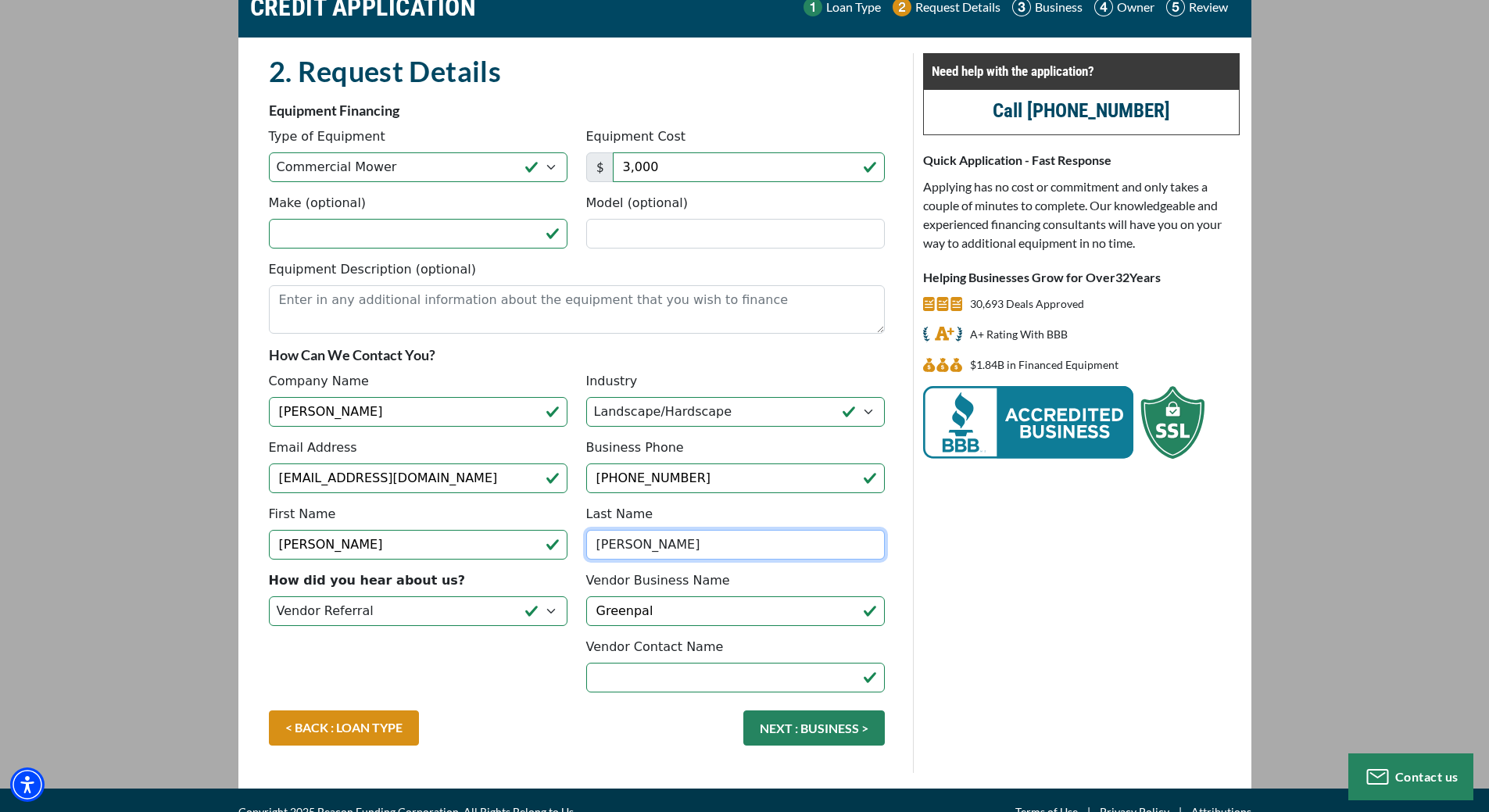
scroll to position [102, 0]
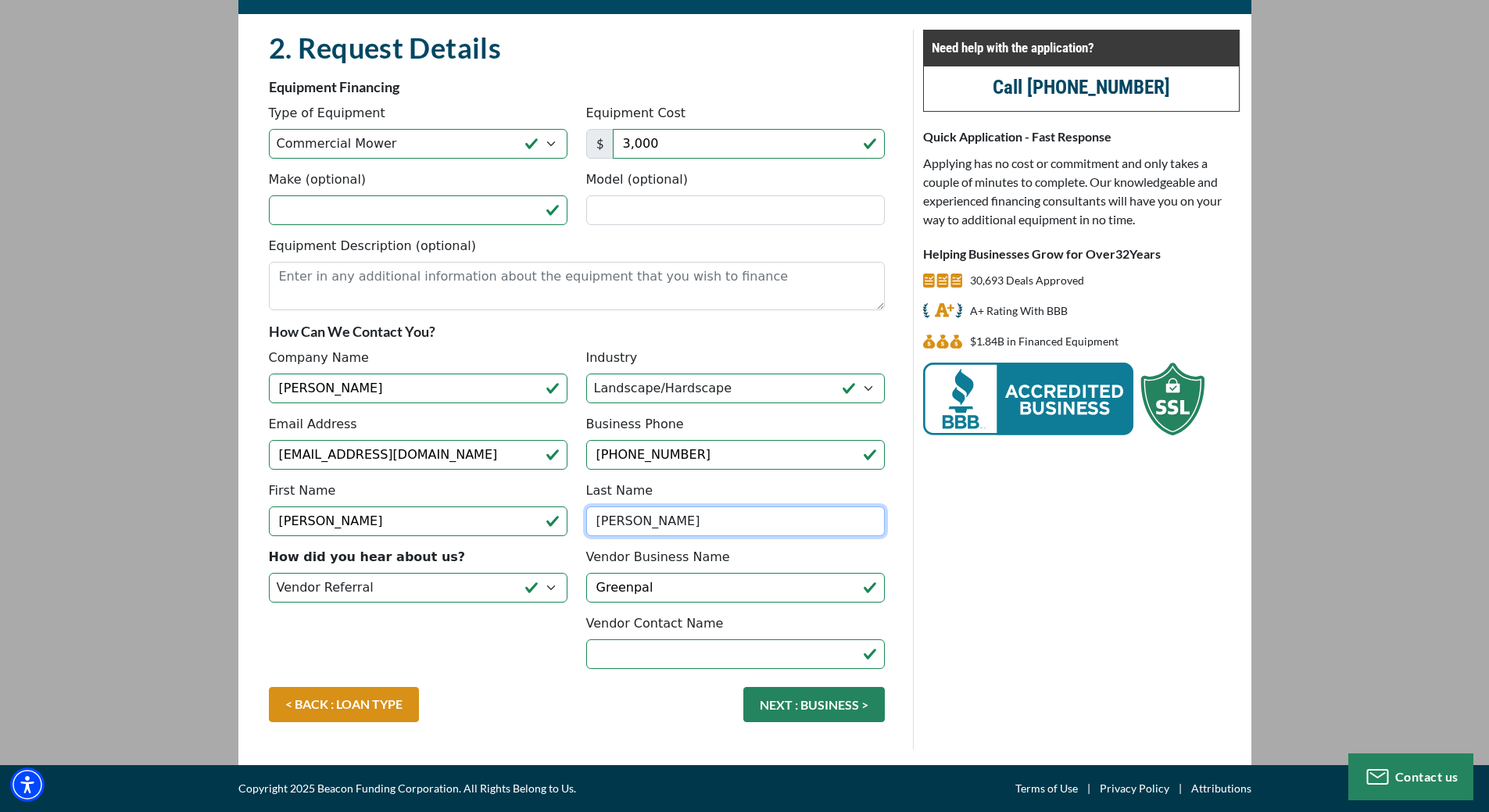
type input "Jaimes"
click at [658, 647] on input "Vendor Contact Name" at bounding box center [736, 654] width 299 height 30
type input "Gary"
click at [657, 720] on div "< BACK : LOAN TYPE NEXT : BUSINESS >" at bounding box center [576, 712] width 634 height 50
click at [653, 137] on input "3,000" at bounding box center [749, 143] width 272 height 30
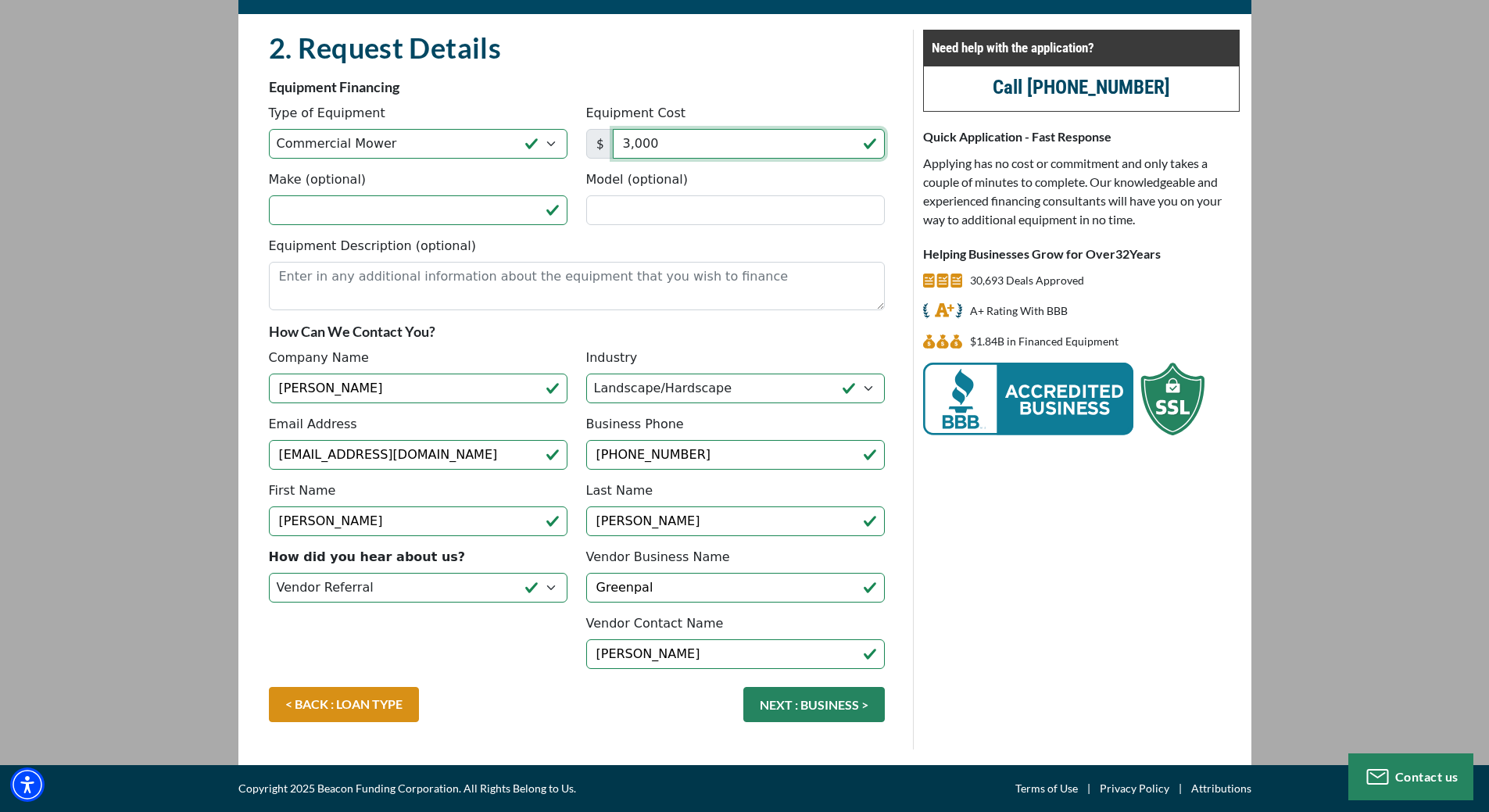
click at [632, 146] on input "3,000" at bounding box center [749, 143] width 272 height 30
type input "3"
type input "6,000"
click at [760, 55] on h2 "2. Request Details" at bounding box center [577, 48] width 616 height 36
click at [840, 712] on button "NEXT : BUSINESS >" at bounding box center [813, 704] width 141 height 35
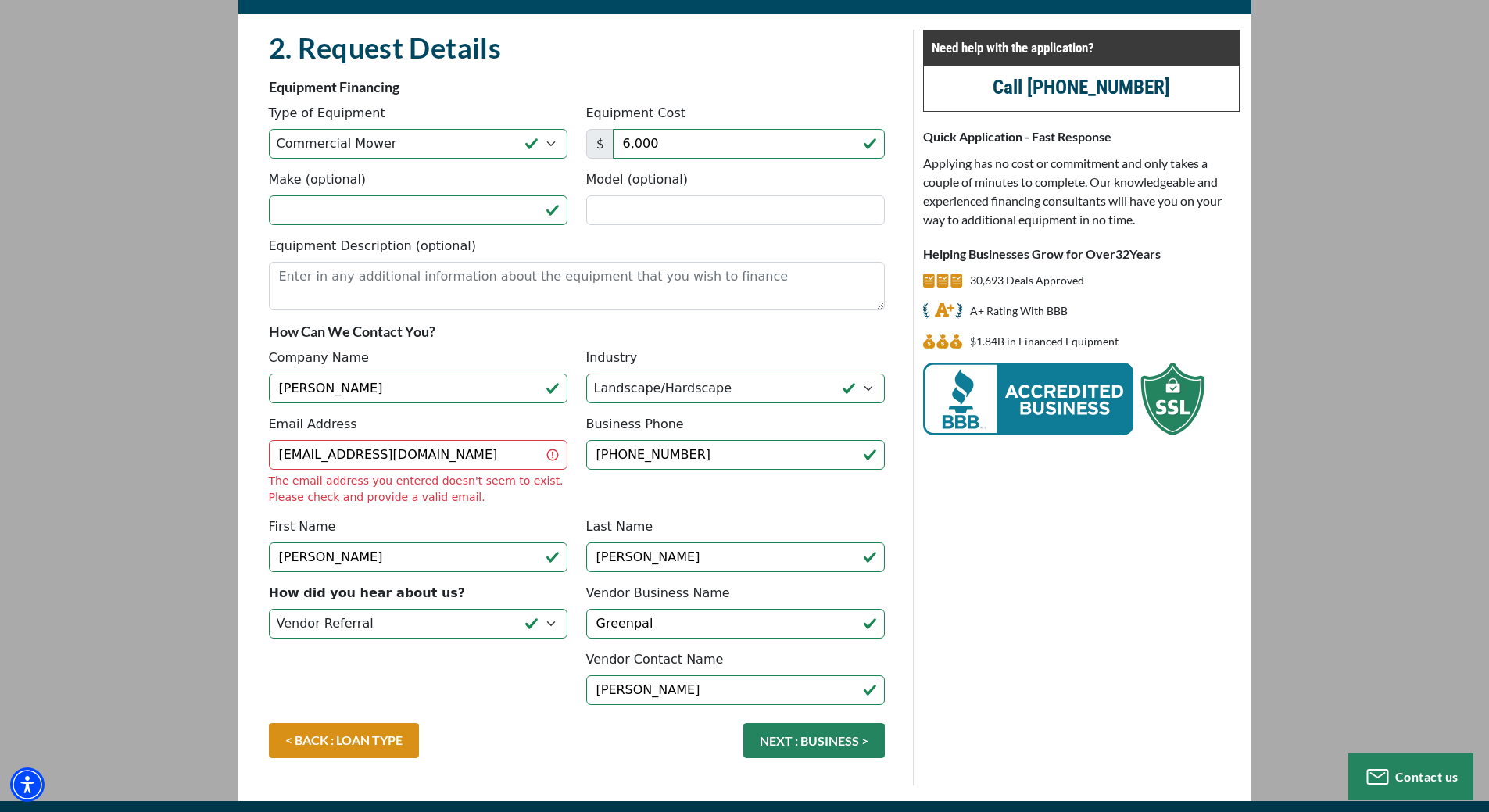
drag, startPoint x: 1187, startPoint y: 236, endPoint x: 1191, endPoint y: 201, distance: 35.2
click at [1187, 229] on div "Need help with the application? Call (847) 897-2499 Quick Application - Fast Re…" at bounding box center [1081, 407] width 336 height 755
click at [382, 453] on input "kayala.landscaping1@gmail.com" at bounding box center [418, 454] width 299 height 30
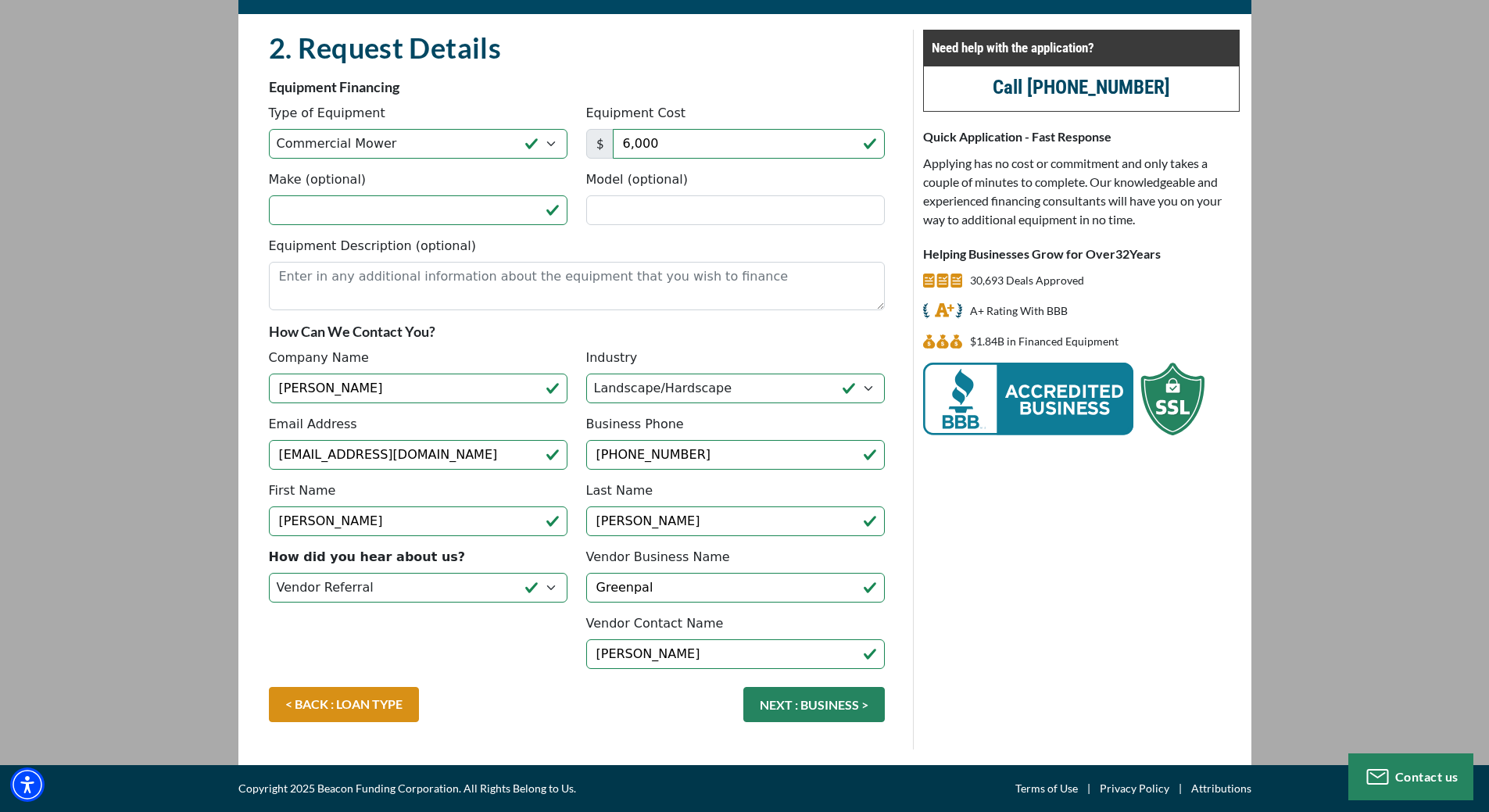
click at [419, 511] on fieldset "2. Request Details There was an issue while saving the data. Please try again a…" at bounding box center [576, 389] width 634 height 719
click at [806, 709] on button "NEXT : BUSINESS >" at bounding box center [813, 704] width 141 height 35
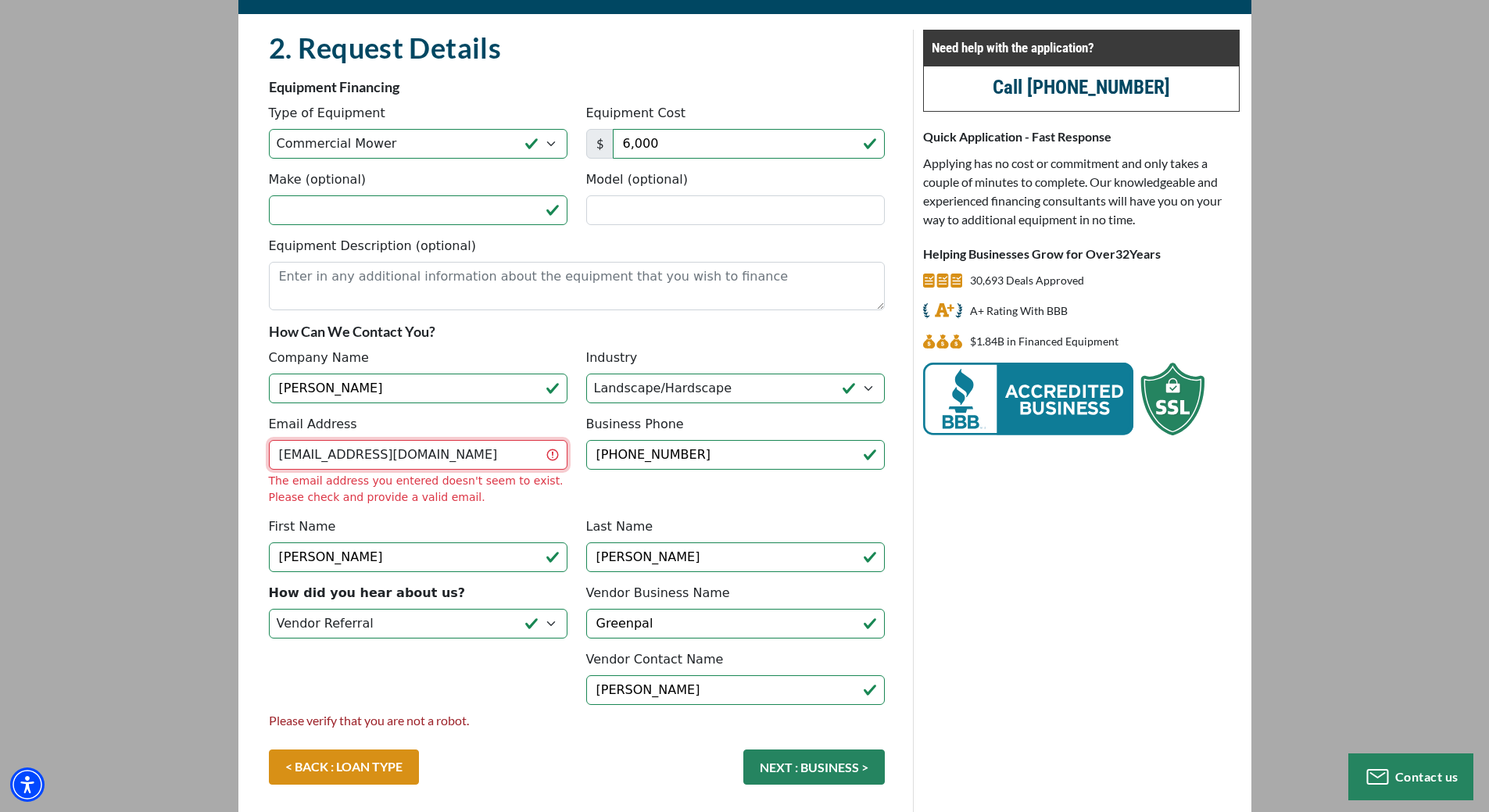
click at [341, 457] on input "kayala.lanwcare1@gmail.com" at bounding box center [418, 454] width 299 height 30
type input "kayala.lawncare1@gmail.com"
click at [479, 530] on div "First Name Leslie" at bounding box center [417, 544] width 318 height 55
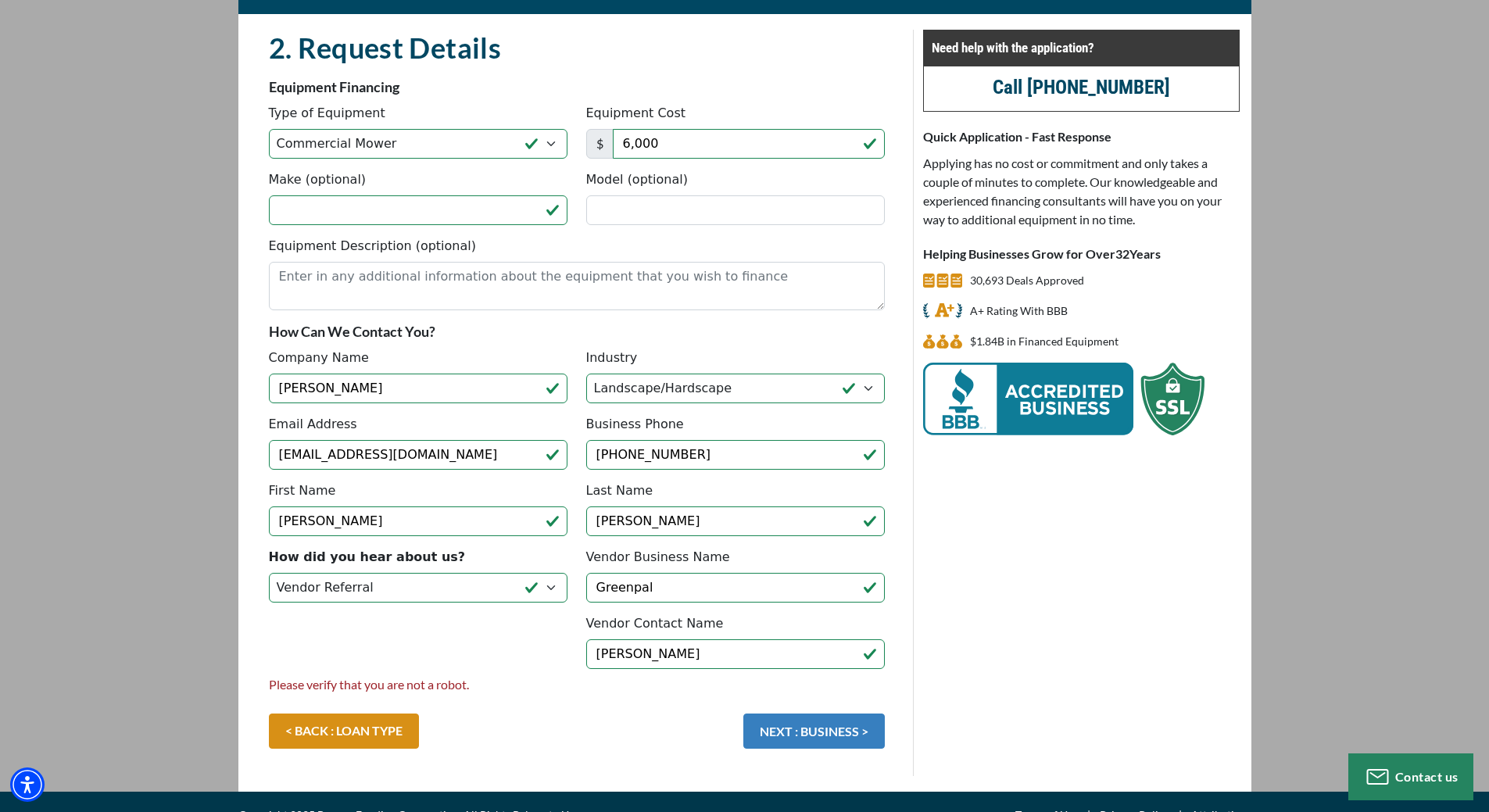
click at [796, 736] on button "NEXT : BUSINESS >" at bounding box center [813, 730] width 141 height 35
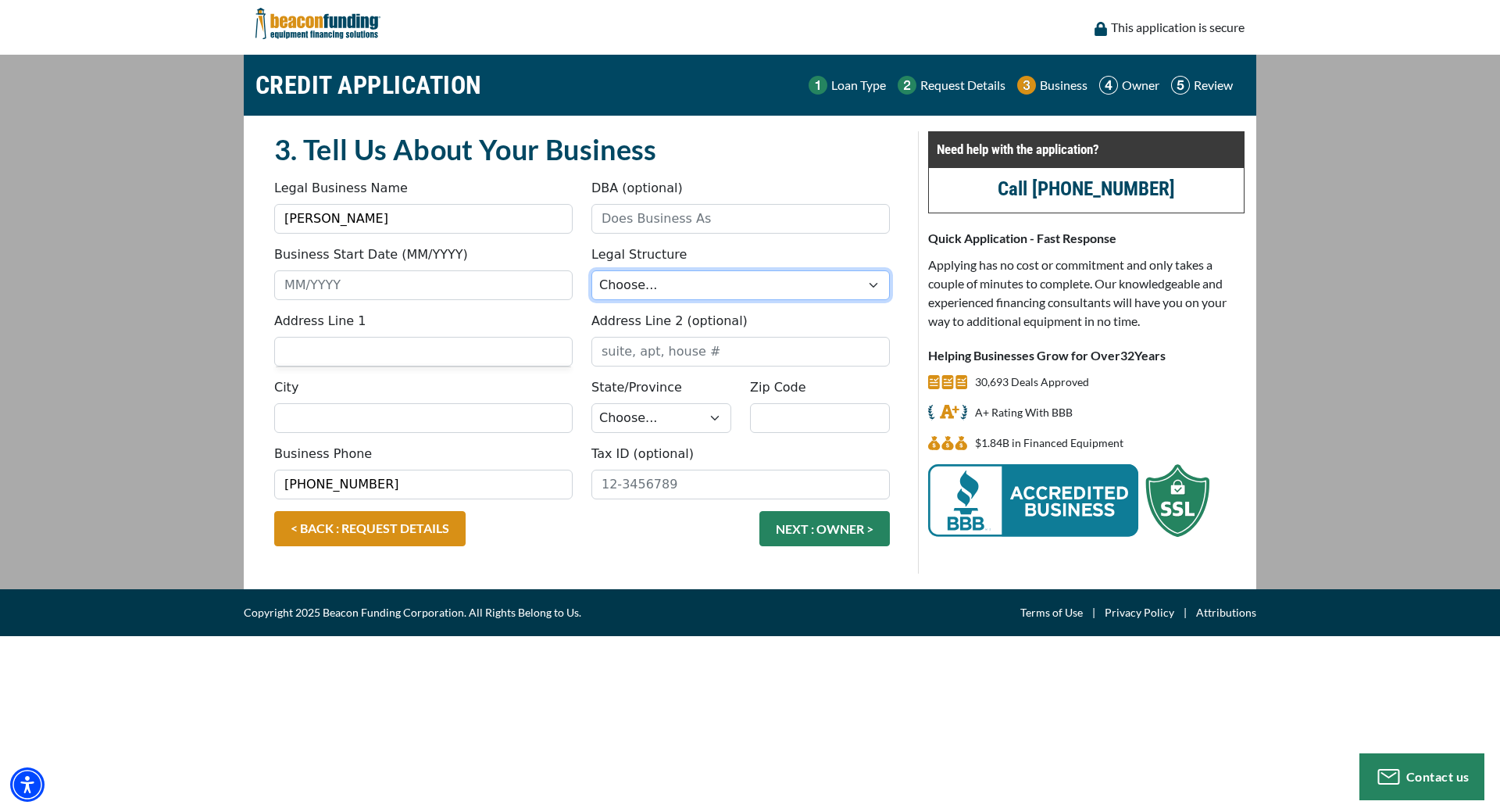
click at [702, 283] on select "Choose... Corporation LLC LLP Municipality Non-Profit Partnership Proprietorship" at bounding box center [741, 285] width 299 height 30
click at [676, 556] on div "< BACK : REQUEST DETAILS NEXT : OWNER >" at bounding box center [582, 536] width 634 height 50
